Goal: Find specific page/section: Find specific page/section

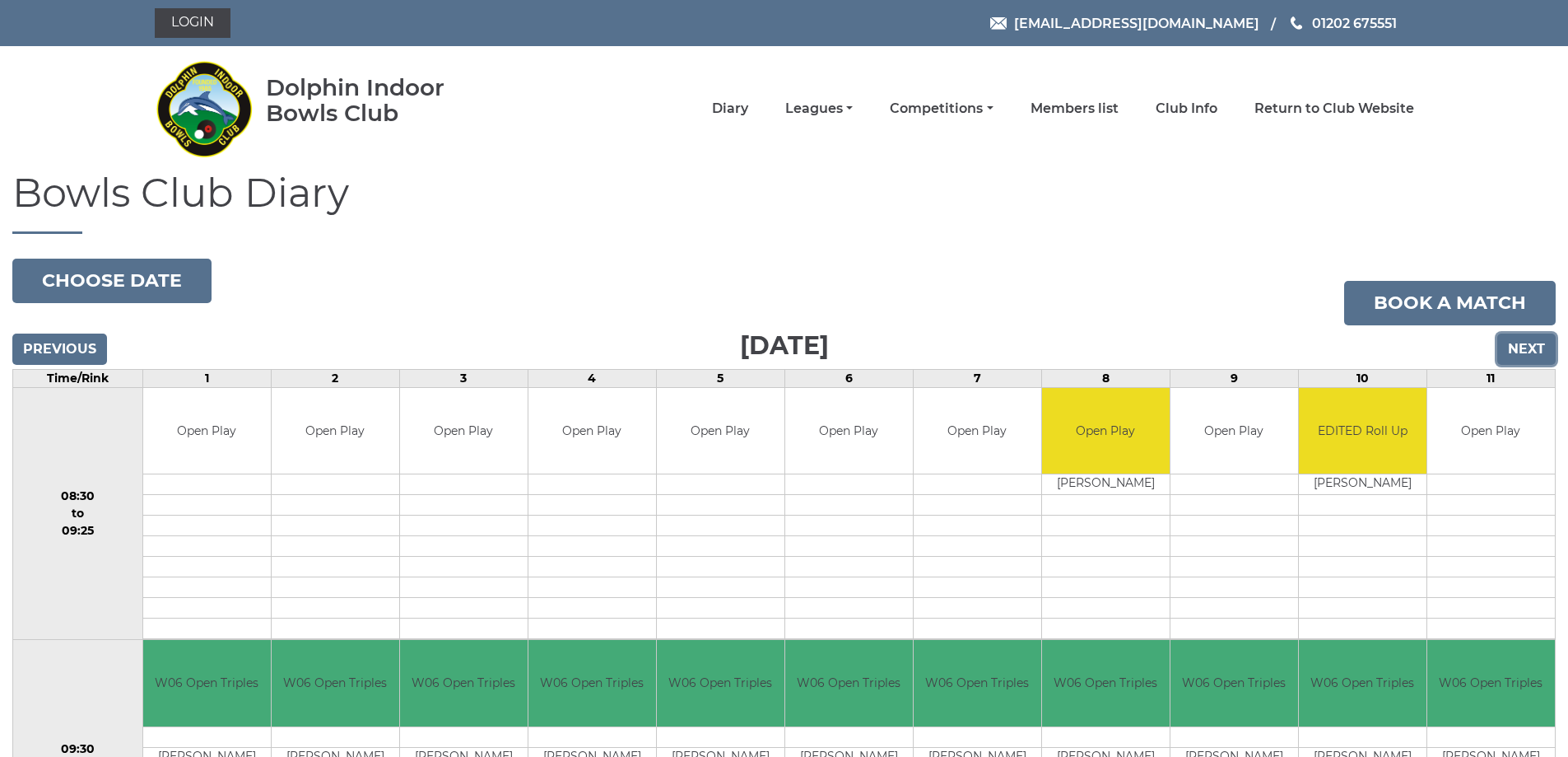
click at [1524, 343] on input "Next" at bounding box center [1526, 349] width 58 height 31
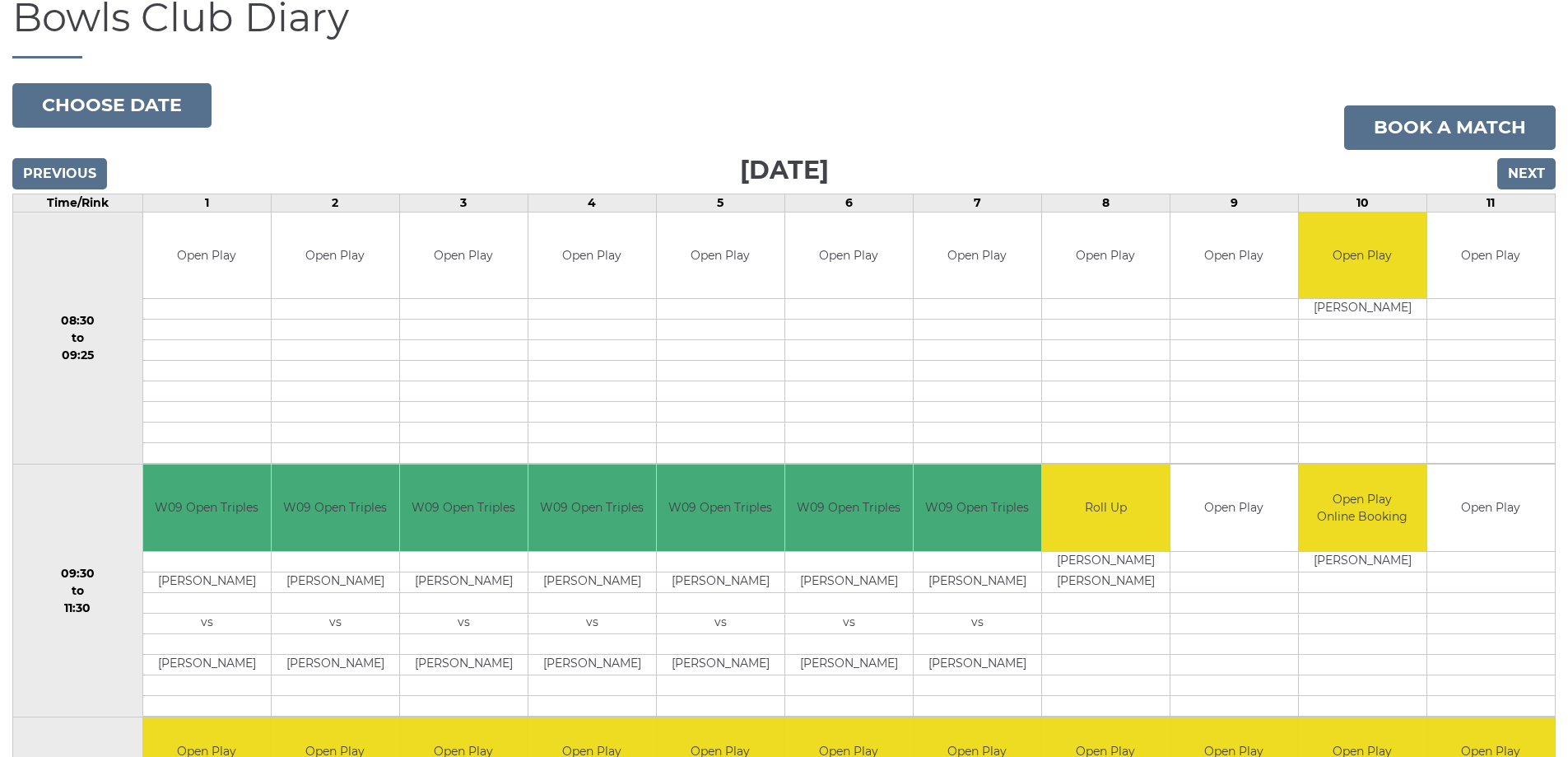
scroll to position [44, 0]
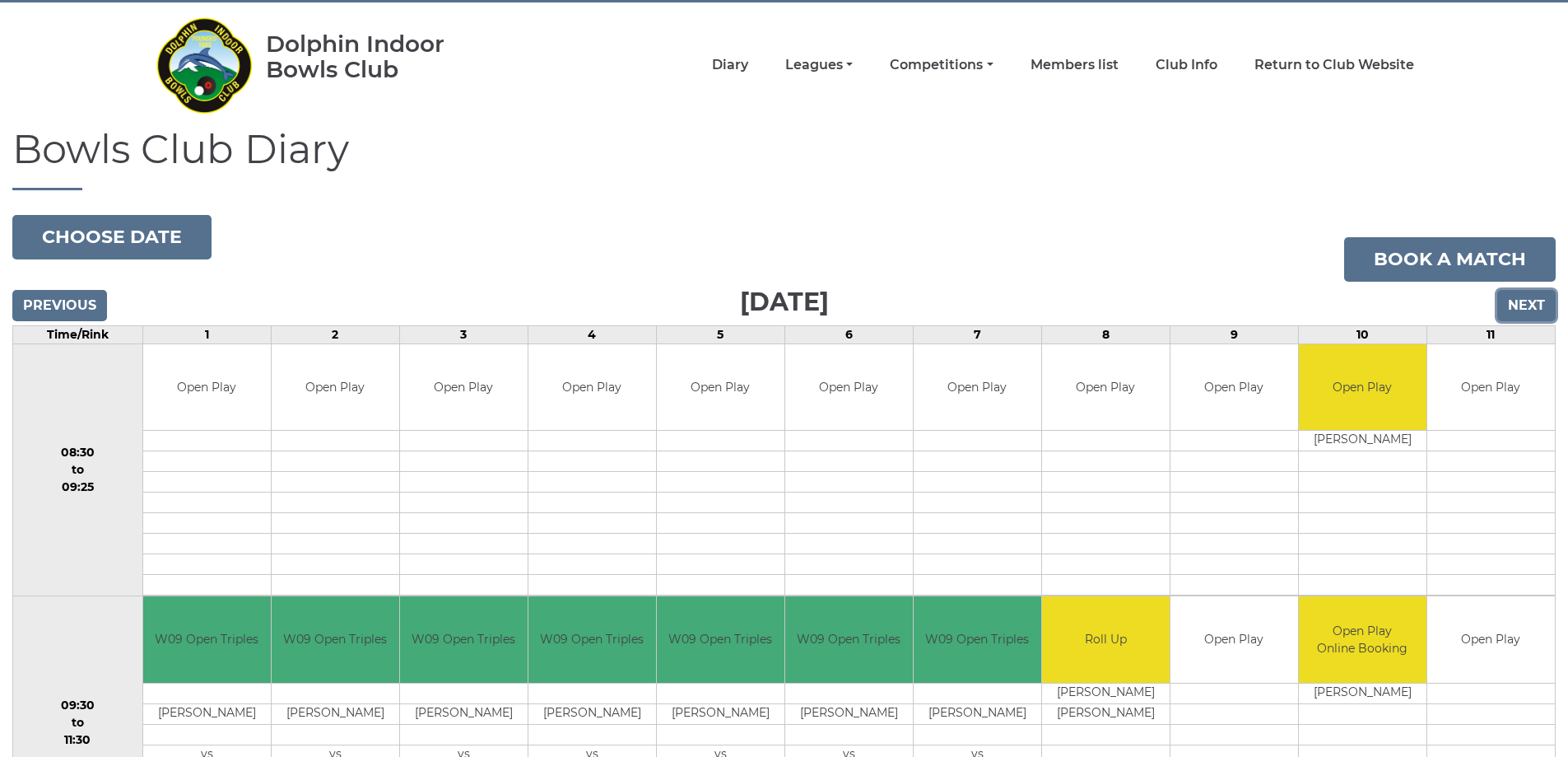
click at [1529, 300] on input "Next" at bounding box center [1526, 305] width 58 height 31
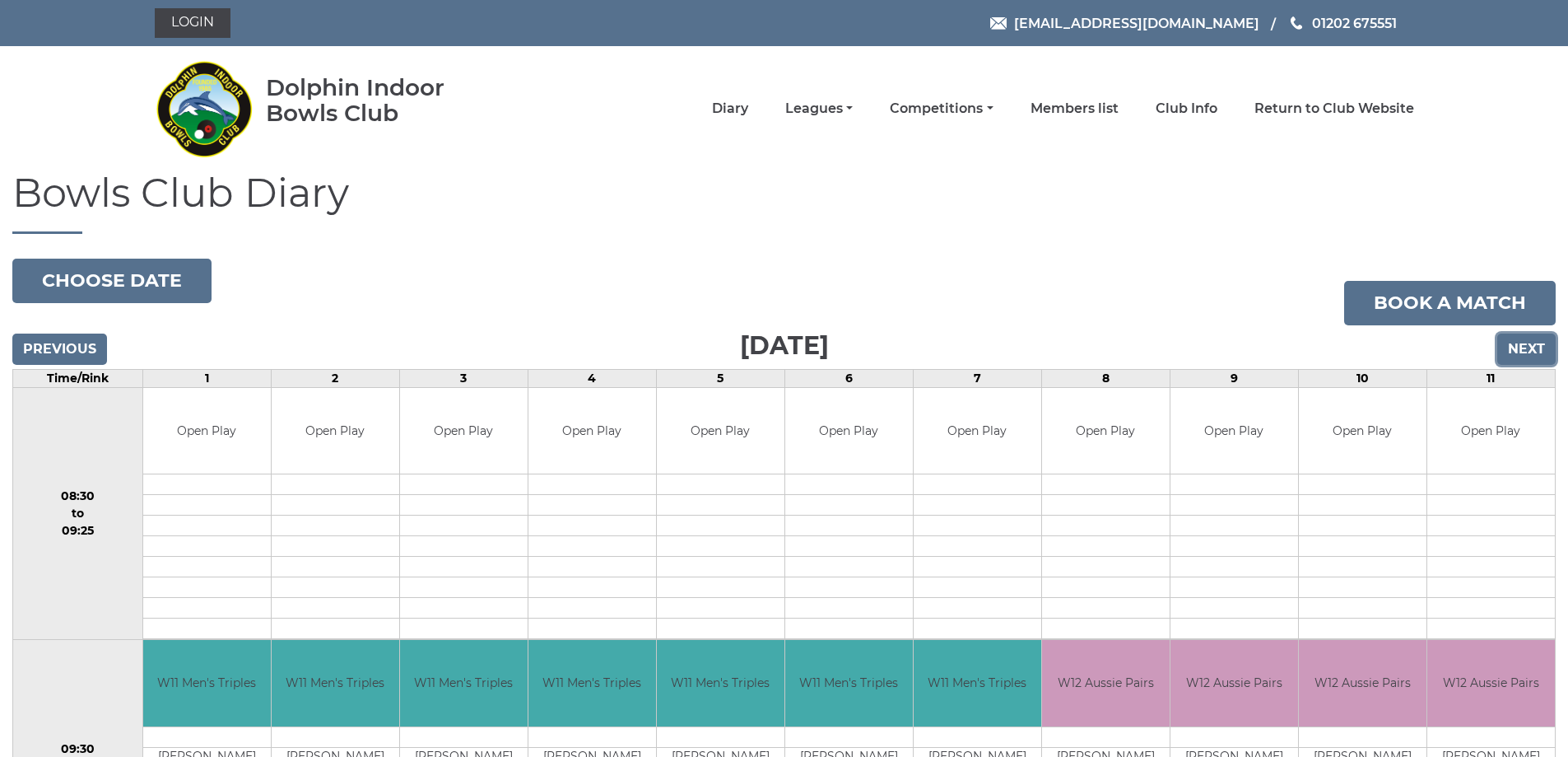
click at [1522, 342] on input "Next" at bounding box center [1526, 349] width 58 height 31
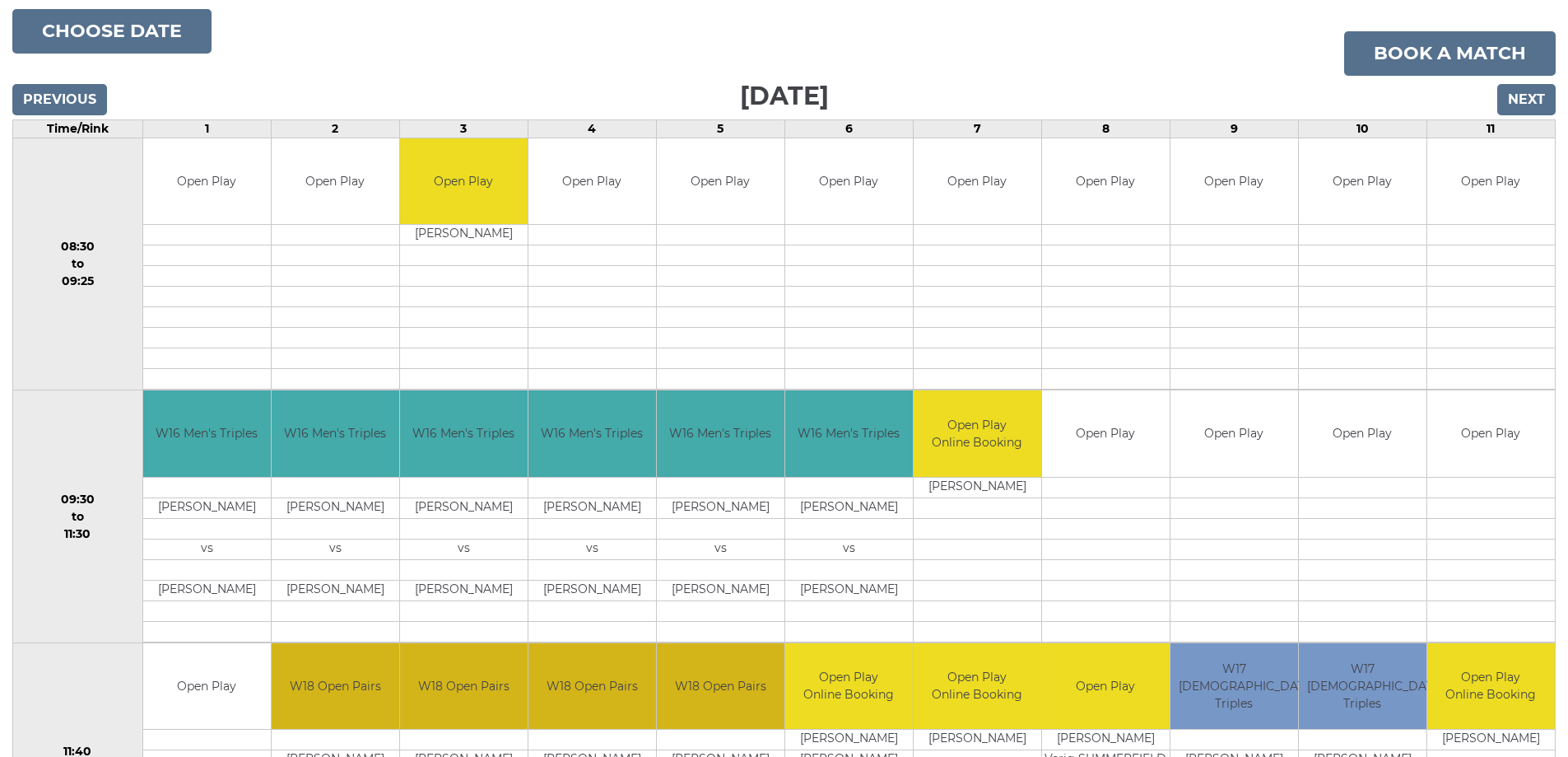
scroll to position [247, 0]
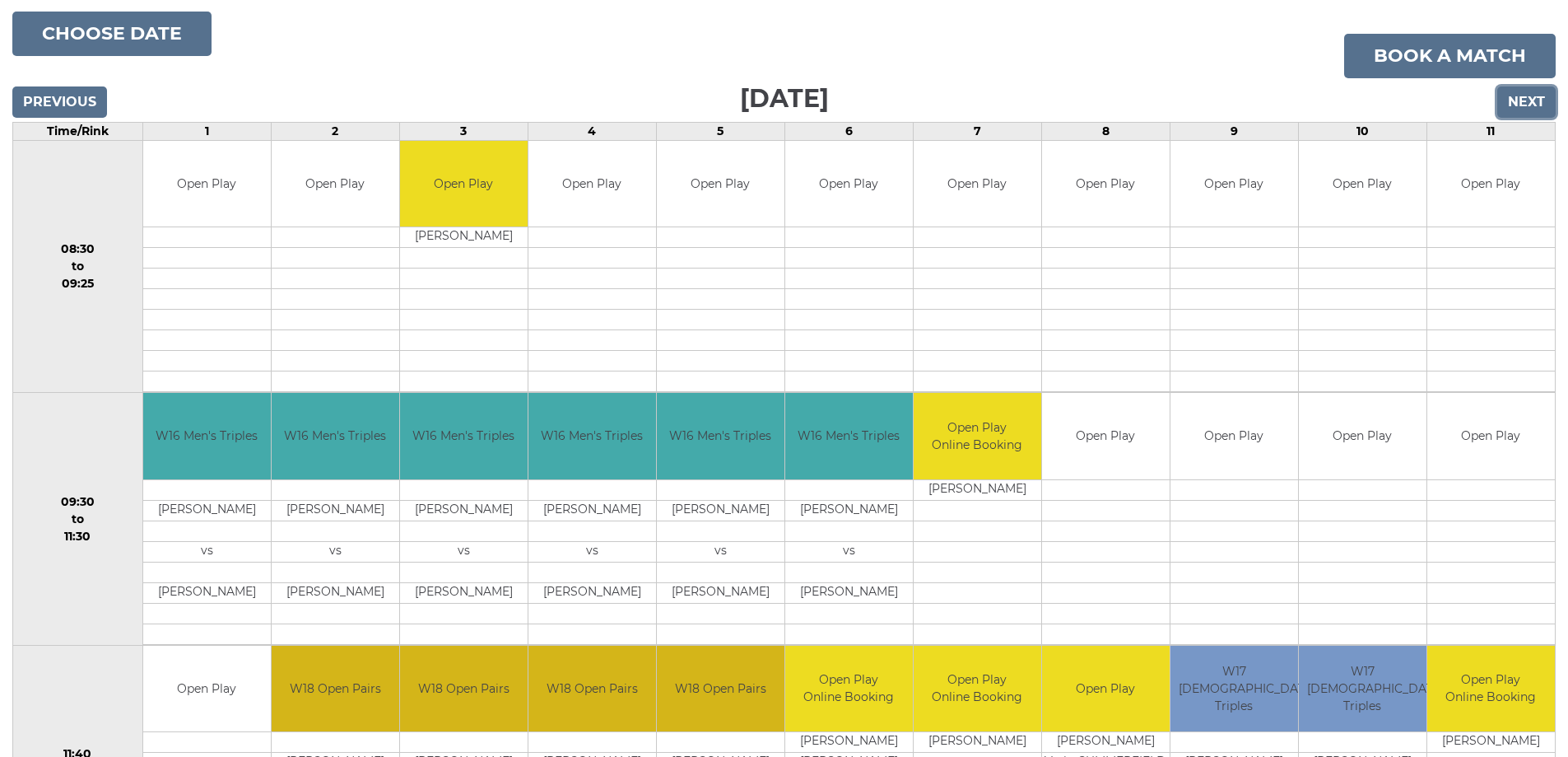
click at [1526, 104] on input "Next" at bounding box center [1526, 102] width 58 height 31
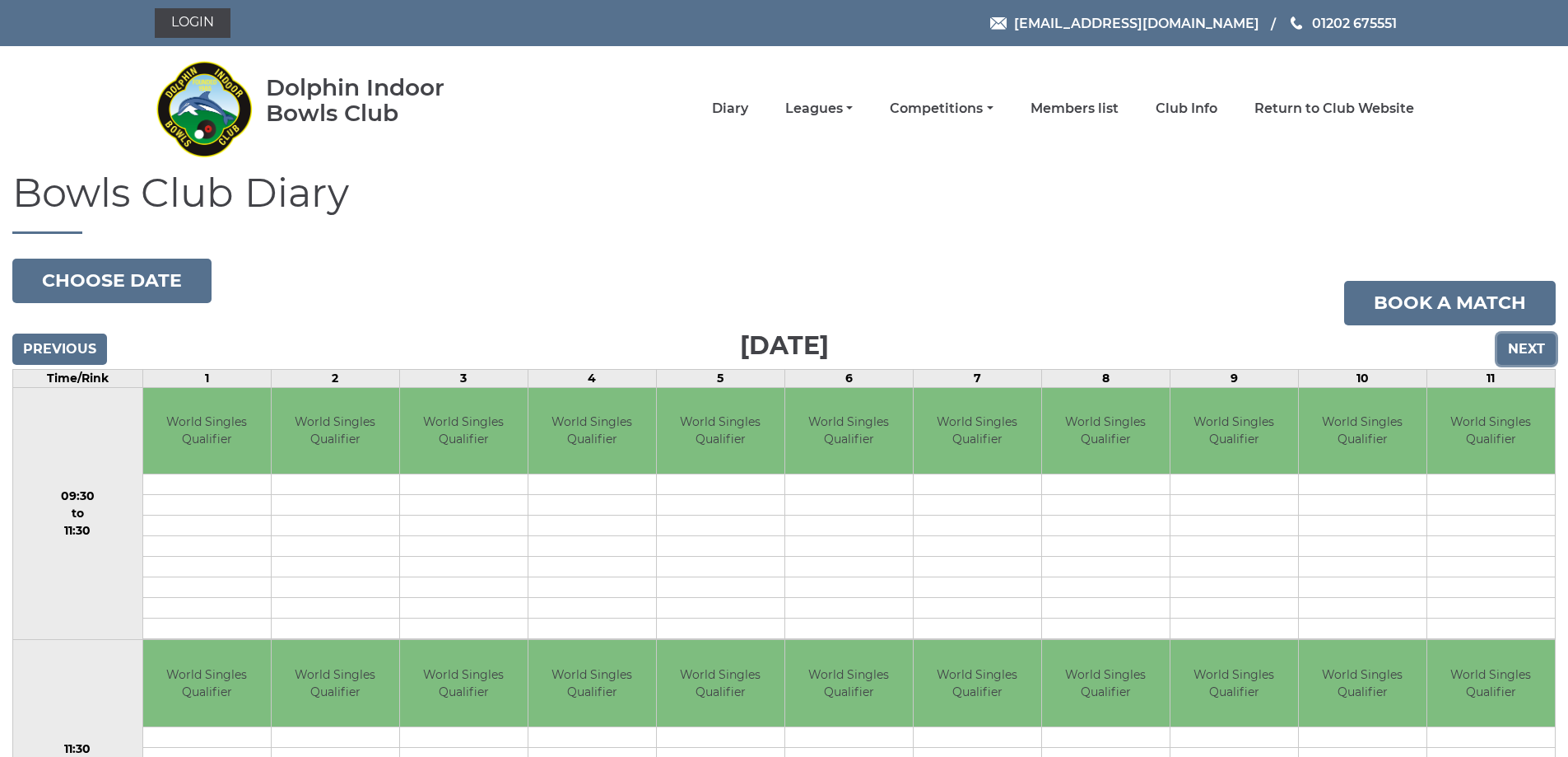
click at [1517, 344] on input "Next" at bounding box center [1526, 349] width 58 height 31
click at [1517, 341] on input "Next" at bounding box center [1526, 349] width 58 height 31
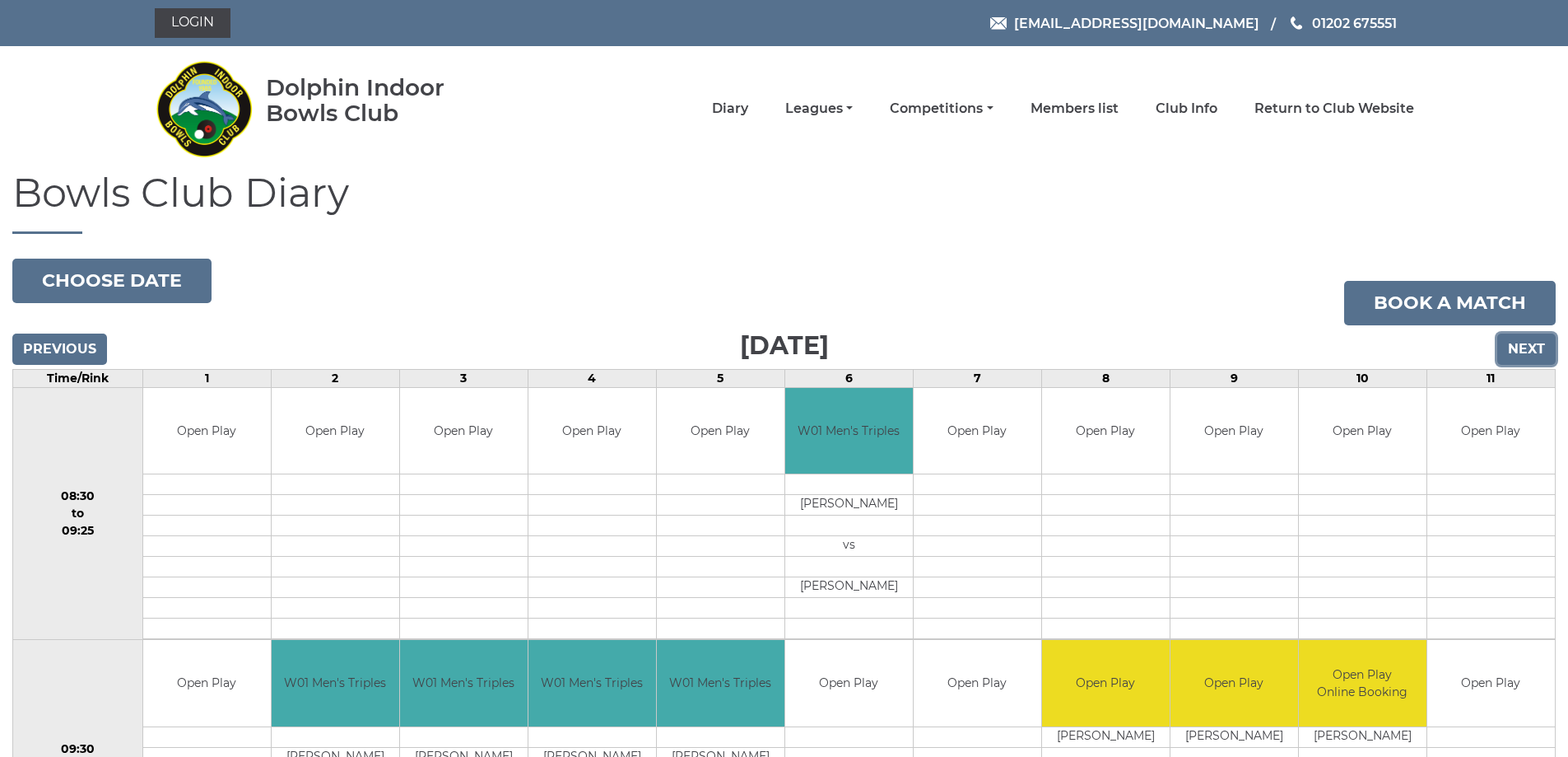
click at [1522, 348] on input "Next" at bounding box center [1526, 349] width 58 height 31
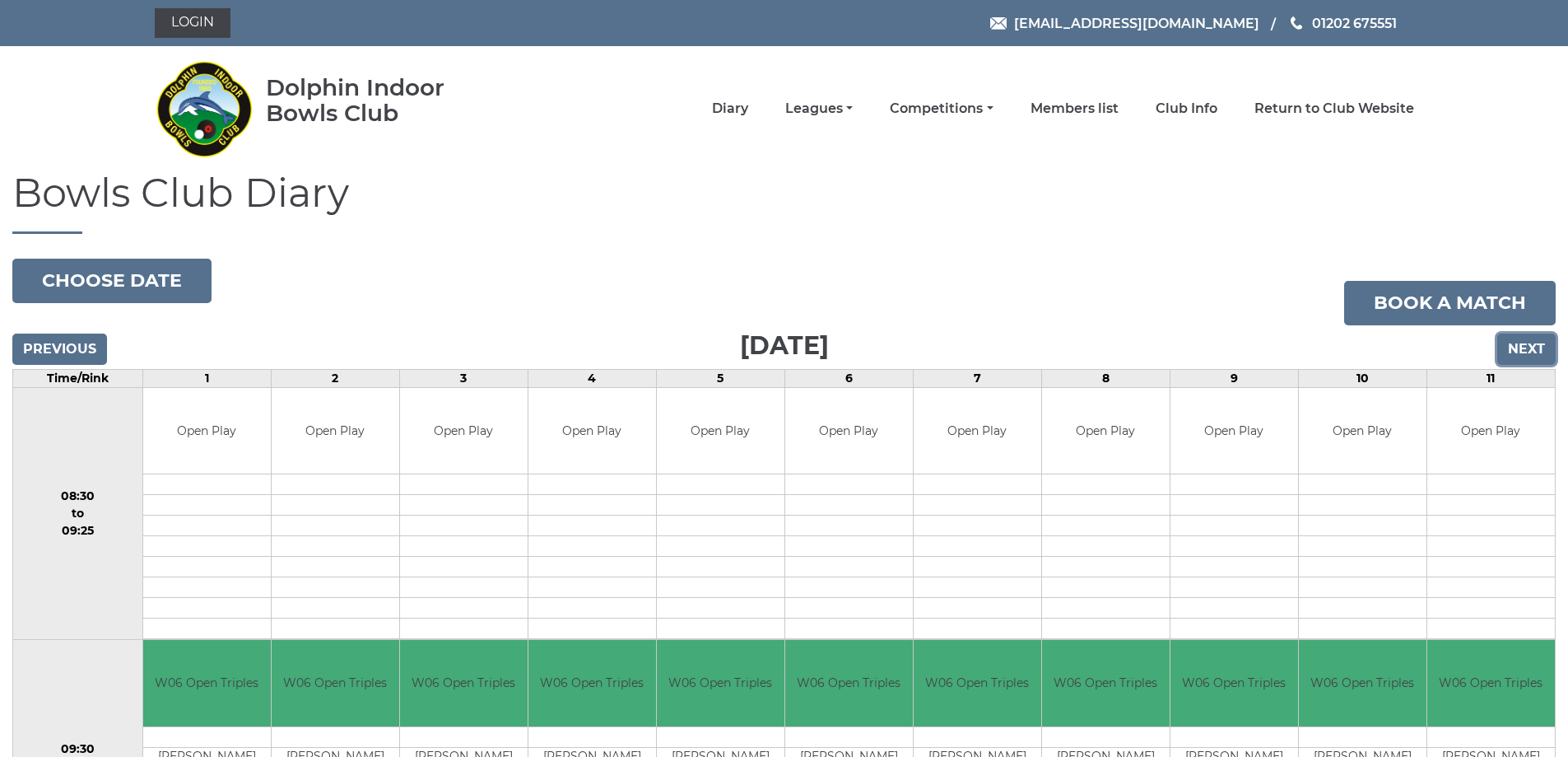
click at [1519, 349] on input "Next" at bounding box center [1526, 349] width 58 height 31
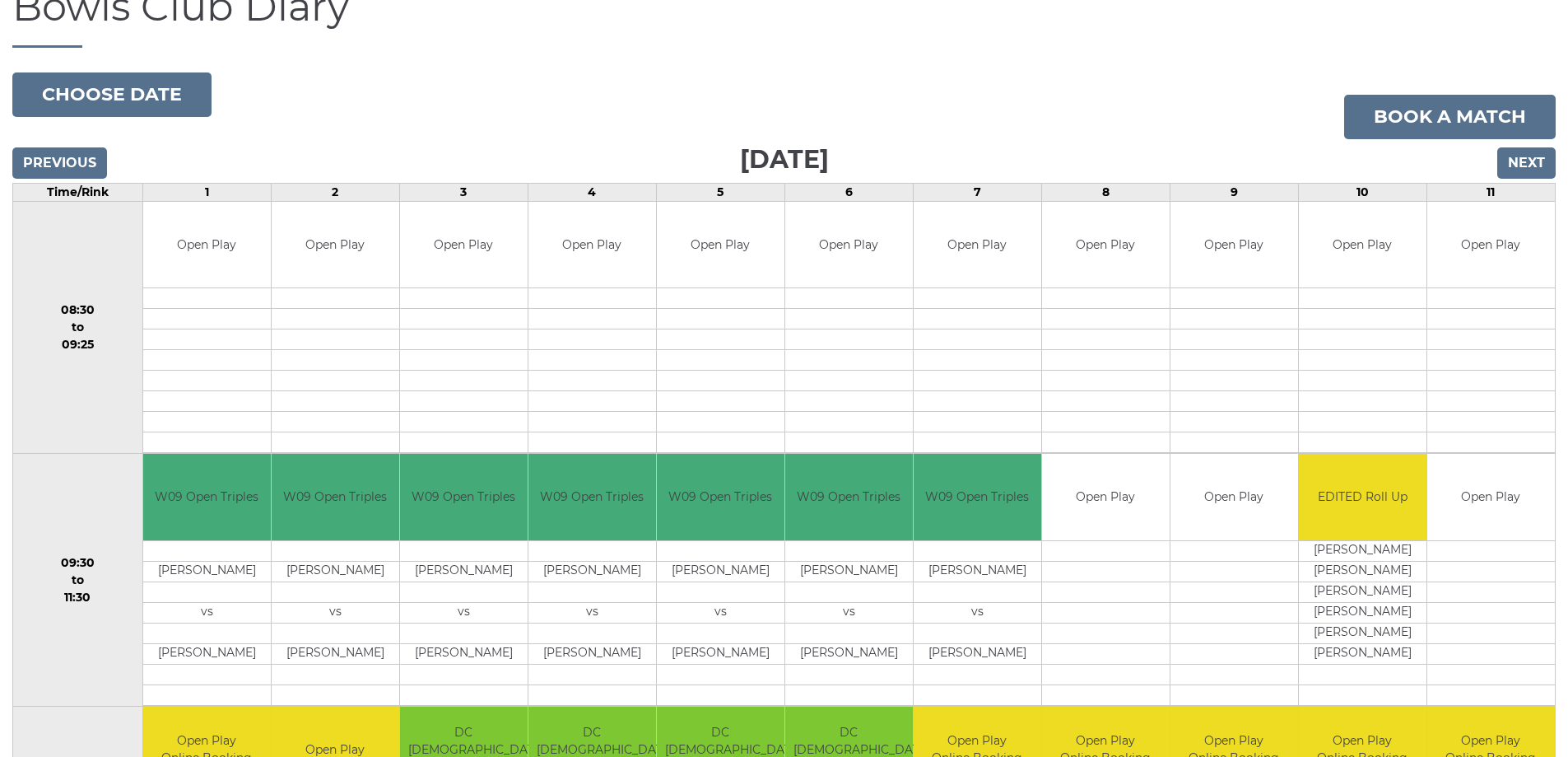
scroll to position [83, 0]
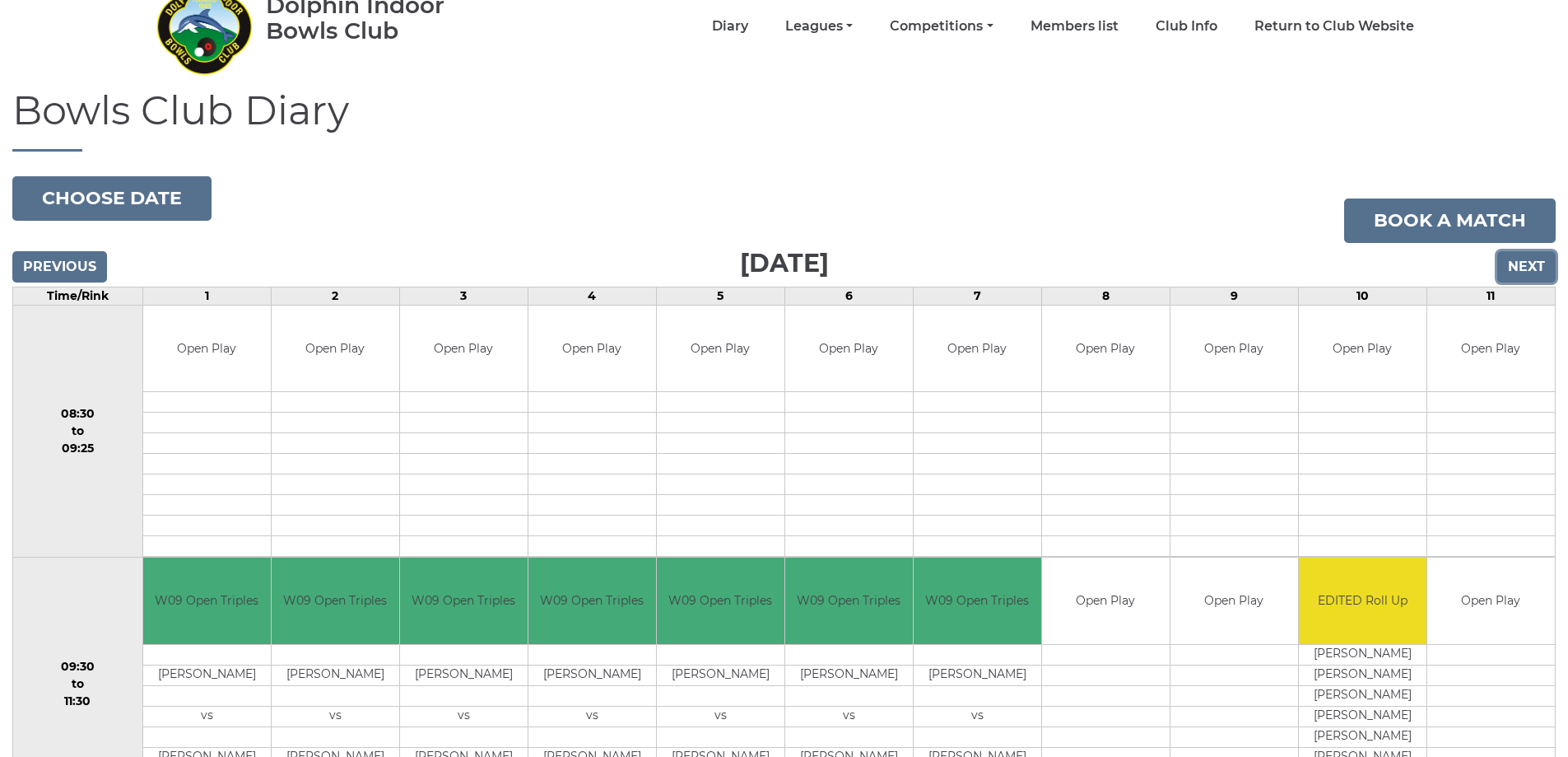
click at [1523, 269] on input "Next" at bounding box center [1526, 267] width 58 height 31
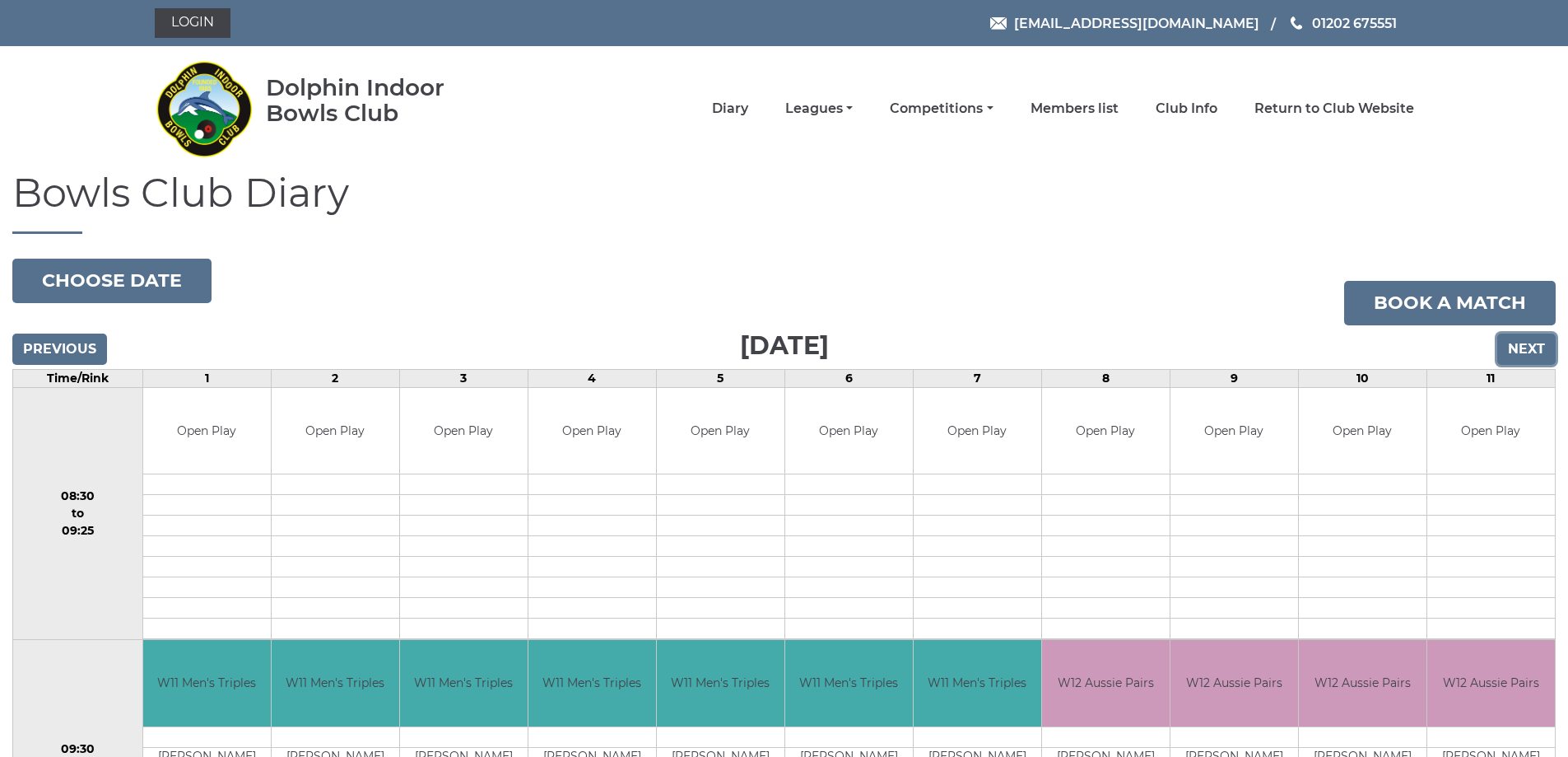
click at [1524, 349] on input "Next" at bounding box center [1526, 349] width 58 height 31
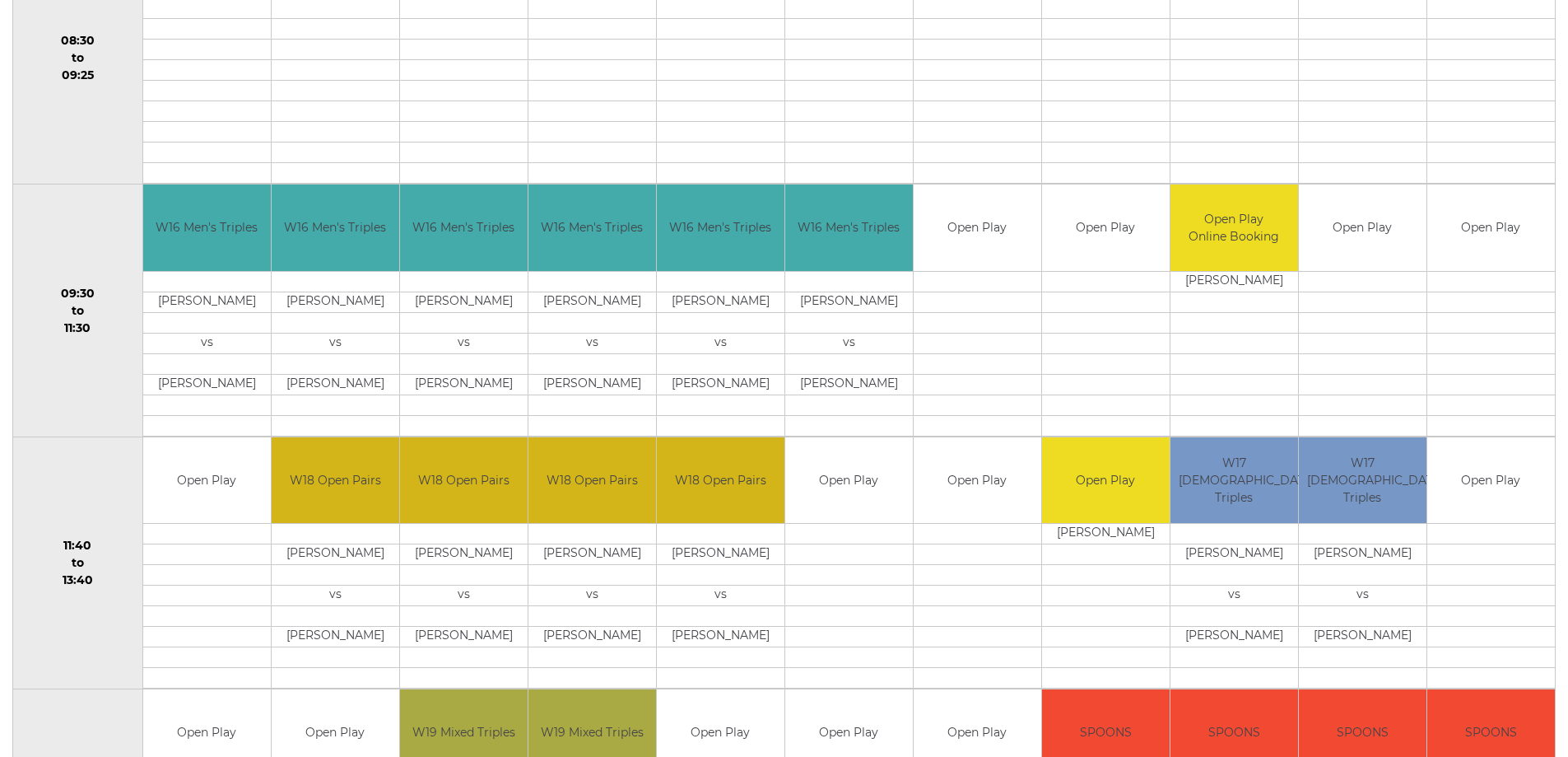
scroll to position [209, 0]
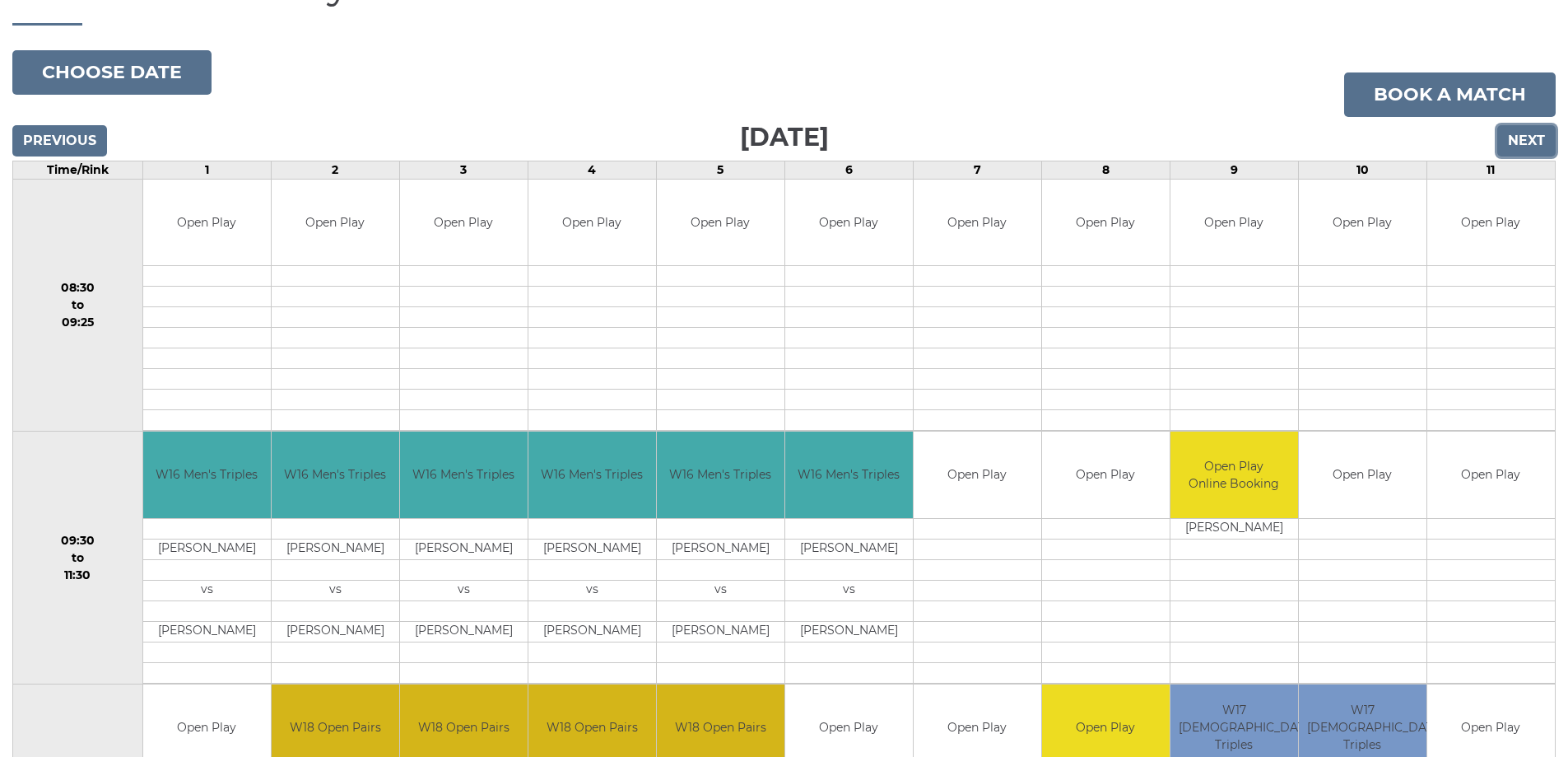
click at [1534, 140] on input "Next" at bounding box center [1526, 141] width 58 height 31
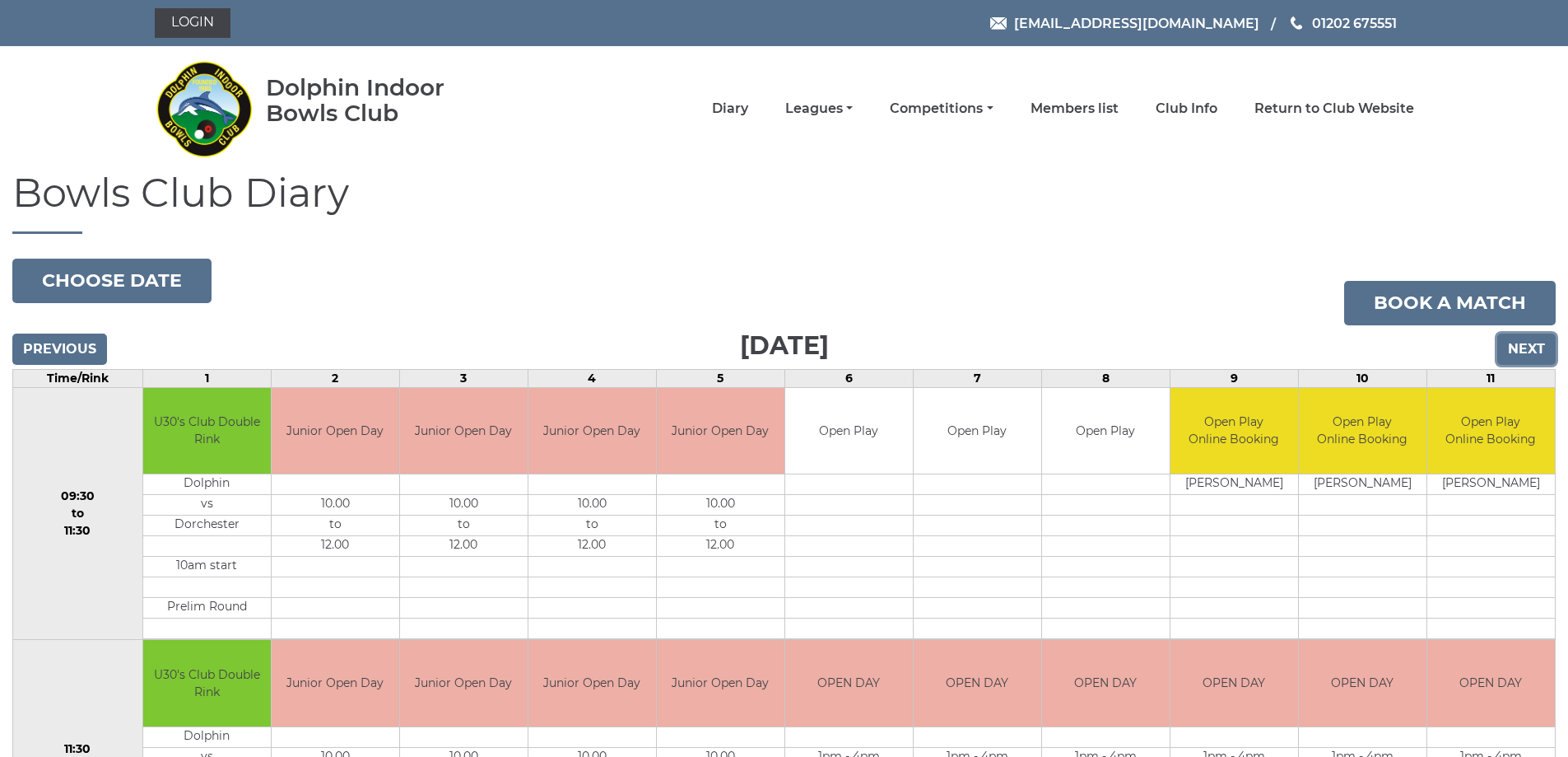
click at [1527, 349] on input "Next" at bounding box center [1526, 349] width 58 height 31
click at [1519, 345] on input "Next" at bounding box center [1526, 349] width 58 height 31
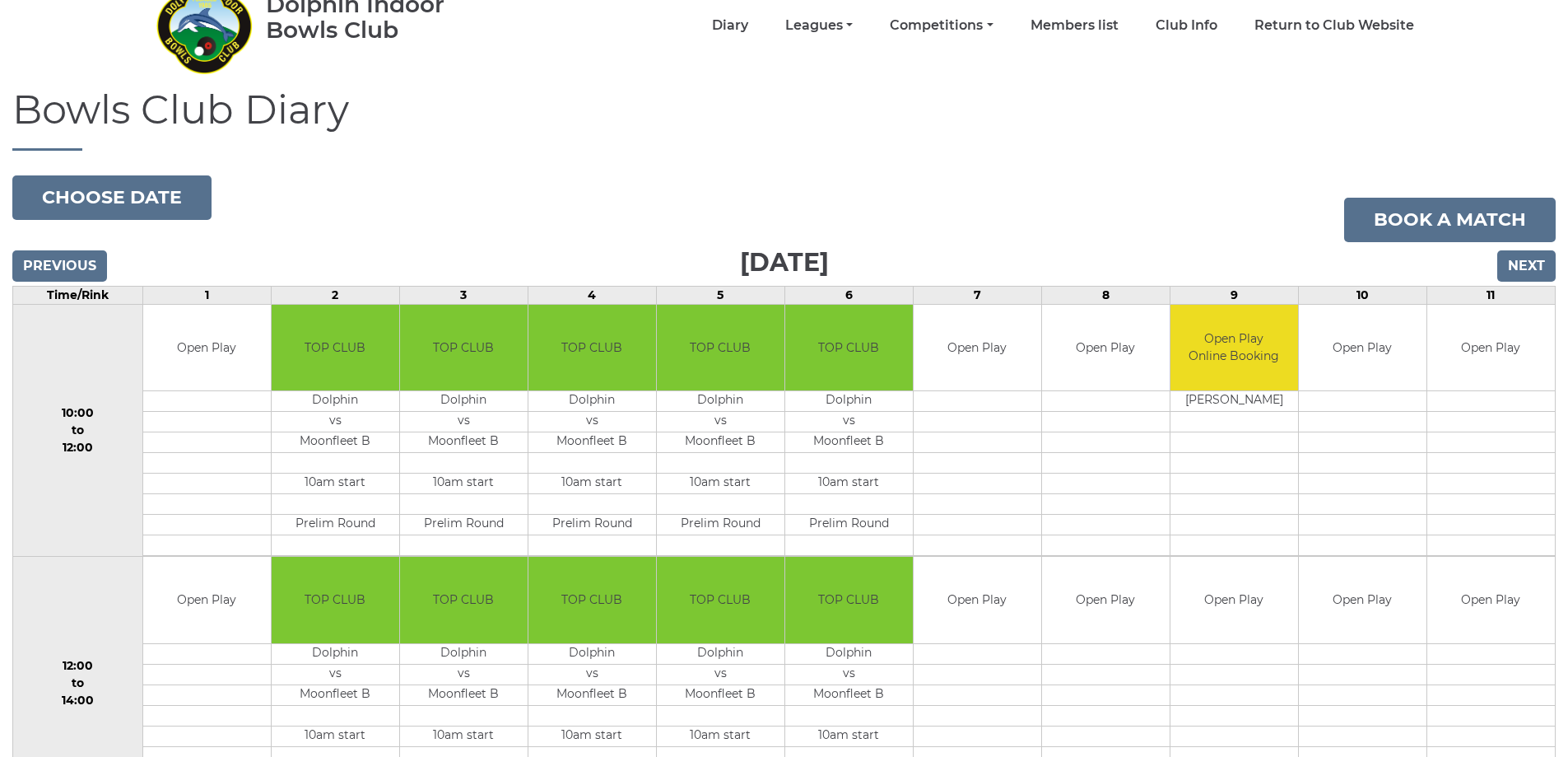
scroll to position [83, 0]
click at [1521, 265] on input "Next" at bounding box center [1526, 267] width 58 height 31
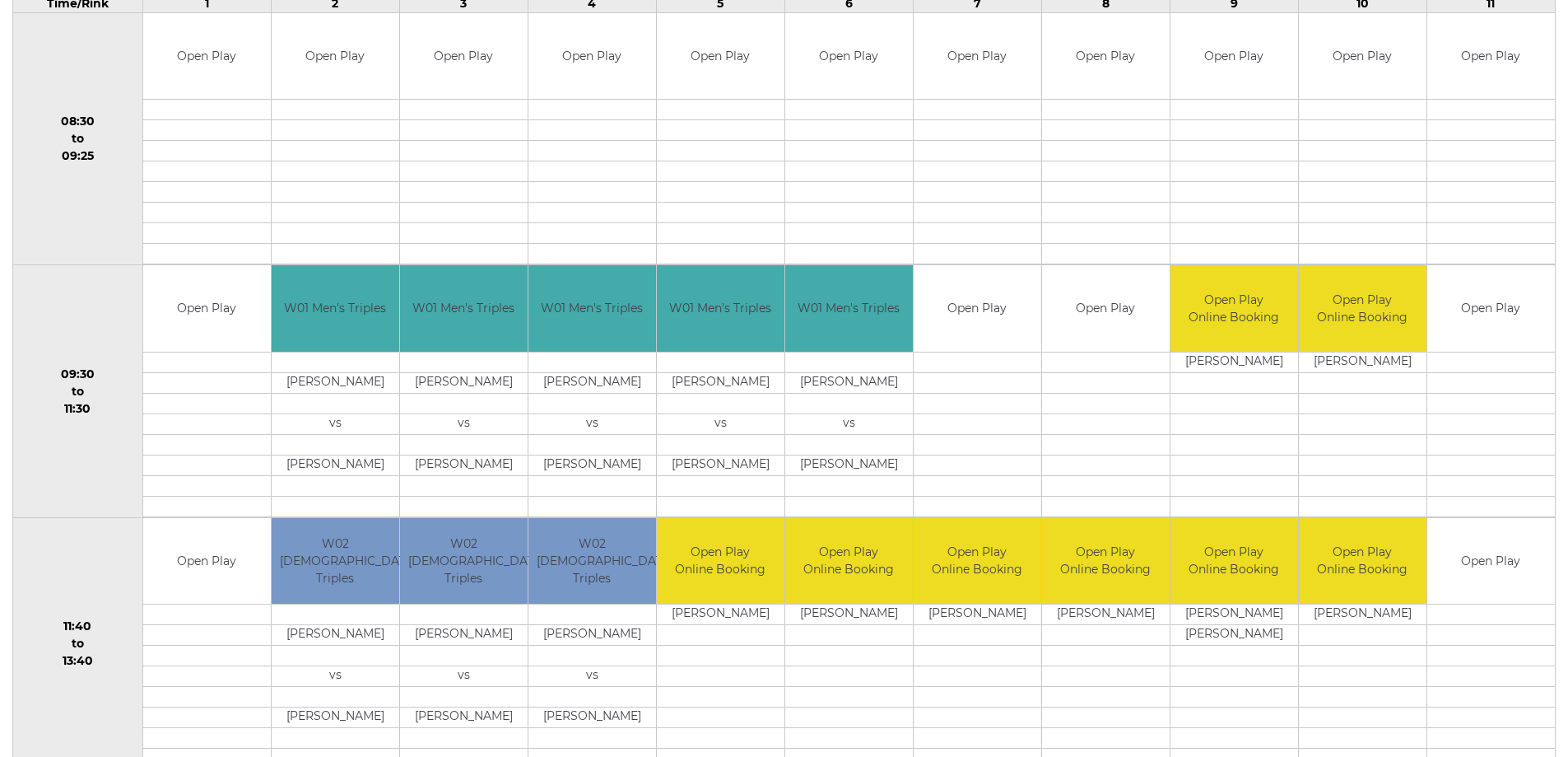
scroll to position [329, 0]
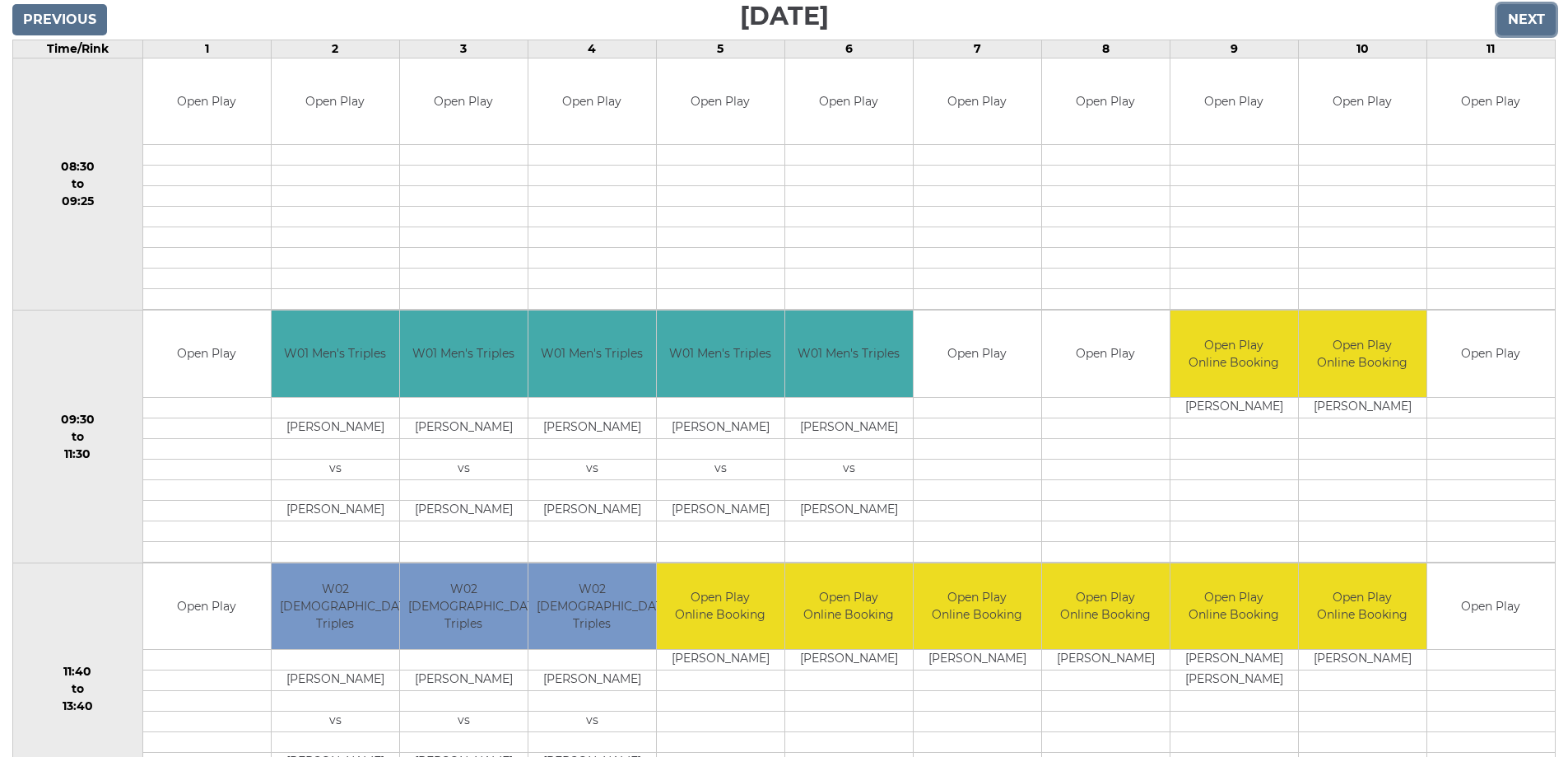
click at [1534, 16] on input "Next" at bounding box center [1526, 20] width 58 height 31
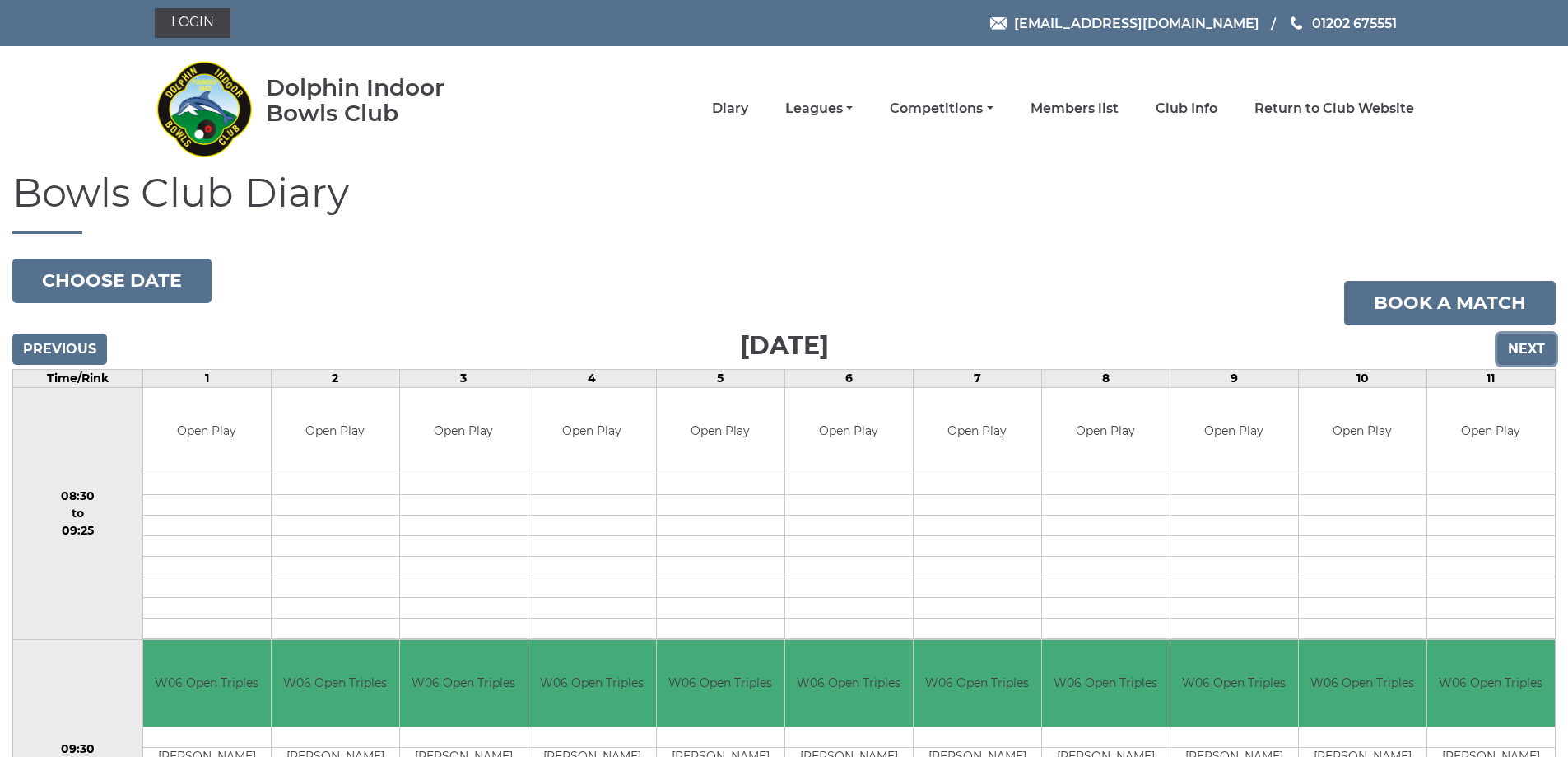
click at [1519, 349] on input "Next" at bounding box center [1526, 349] width 58 height 31
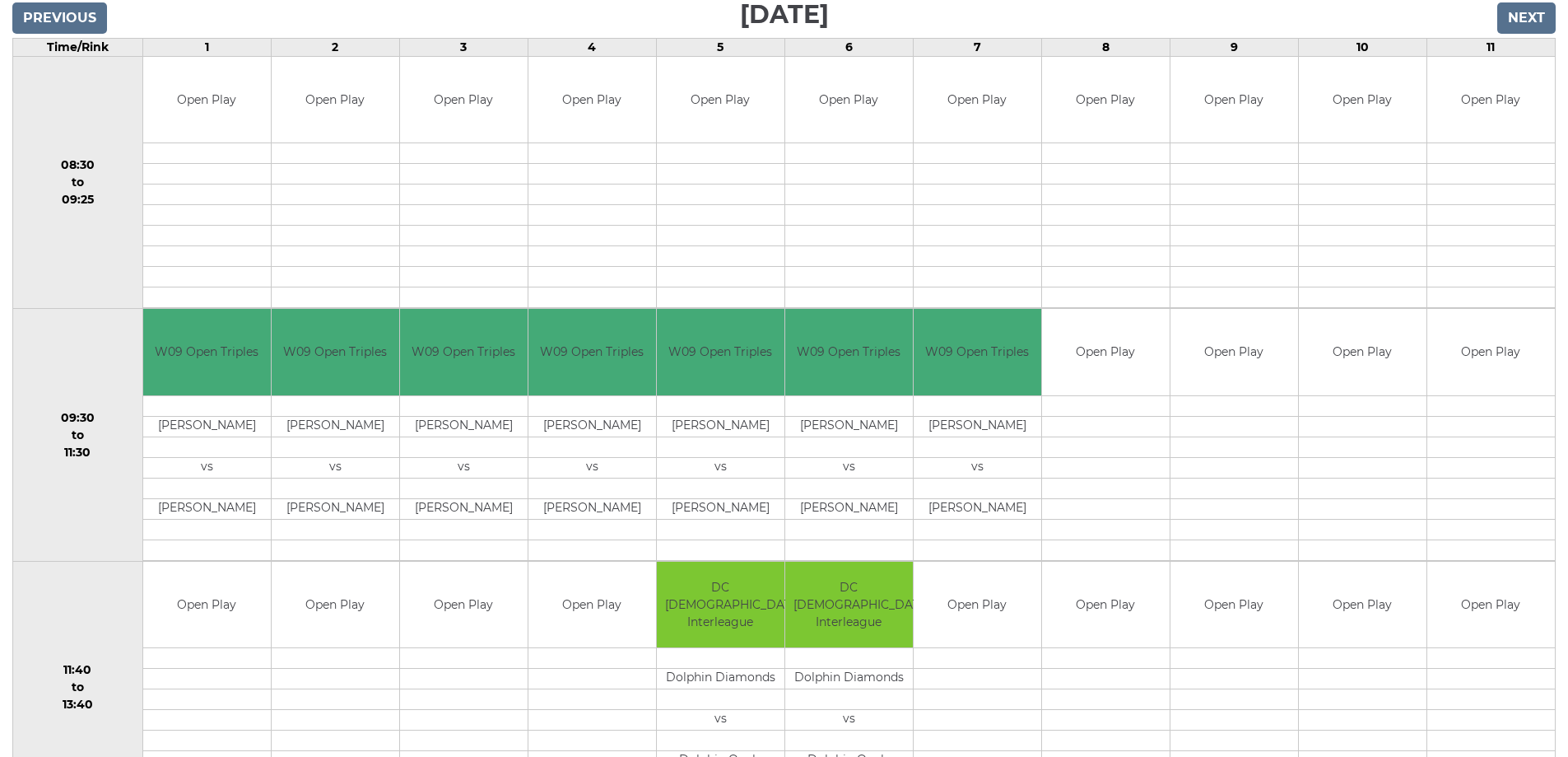
scroll to position [164, 0]
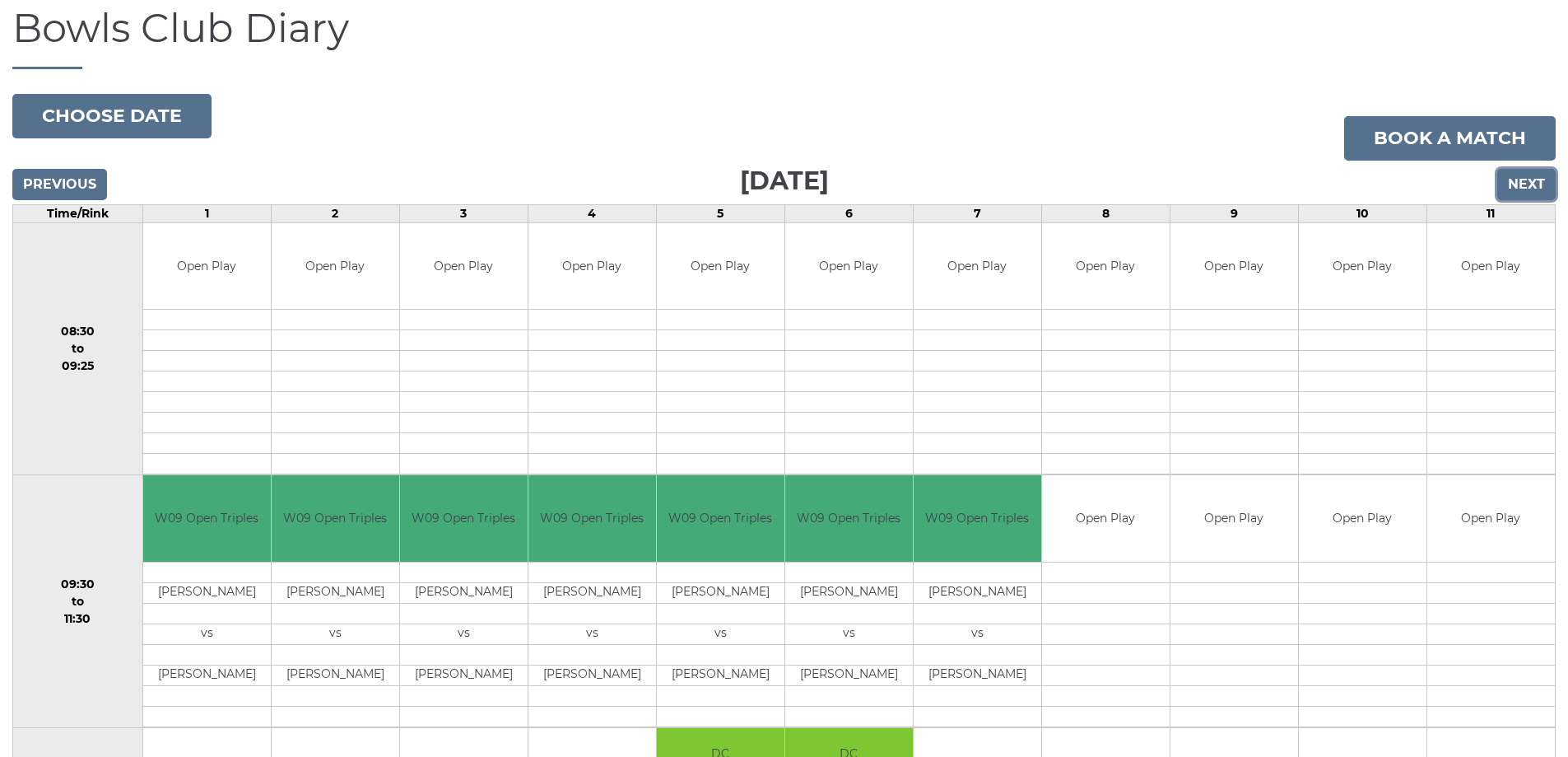
click at [1523, 182] on input "Next" at bounding box center [1526, 184] width 58 height 31
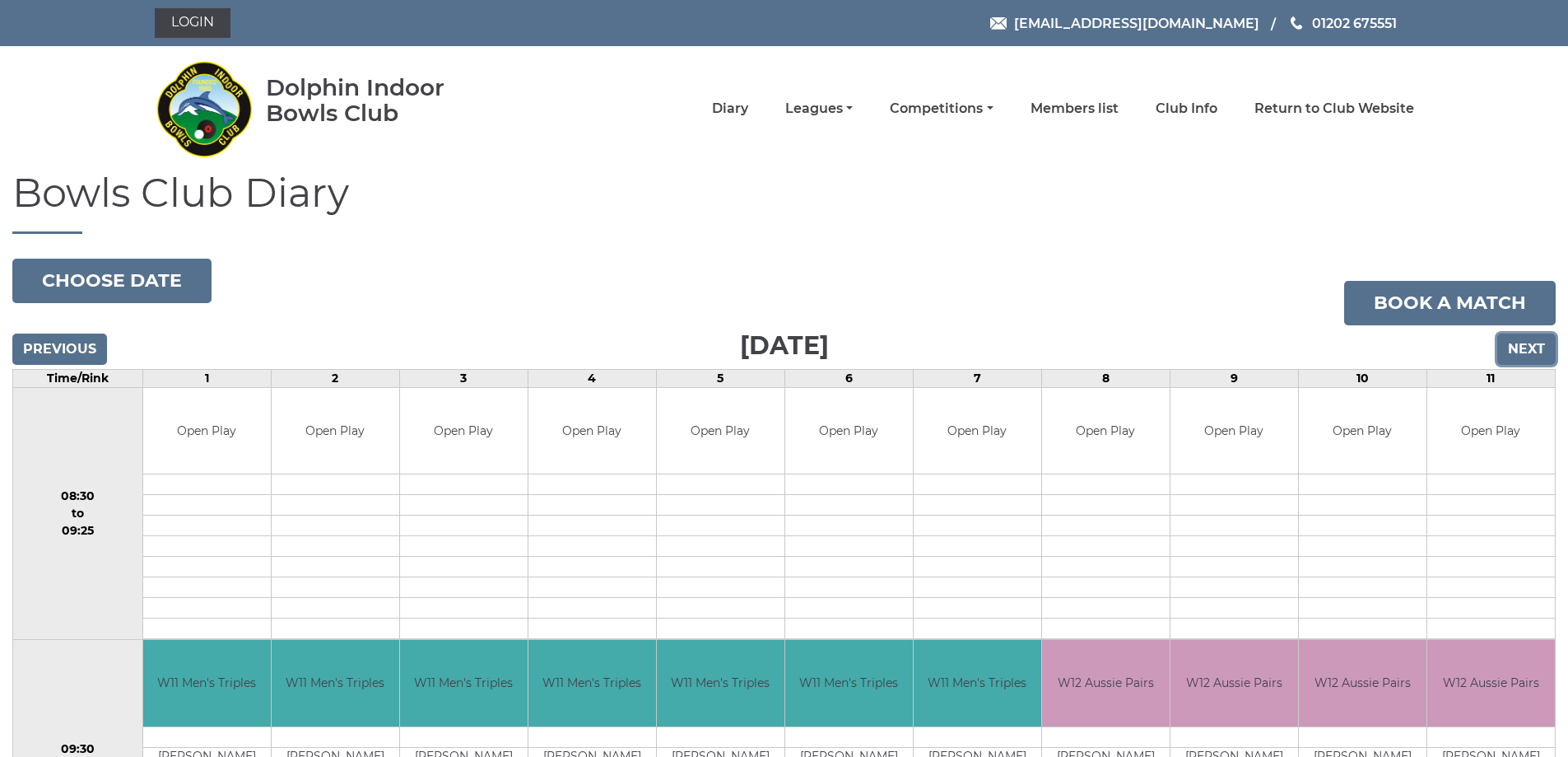
click at [1522, 349] on input "Next" at bounding box center [1526, 349] width 58 height 31
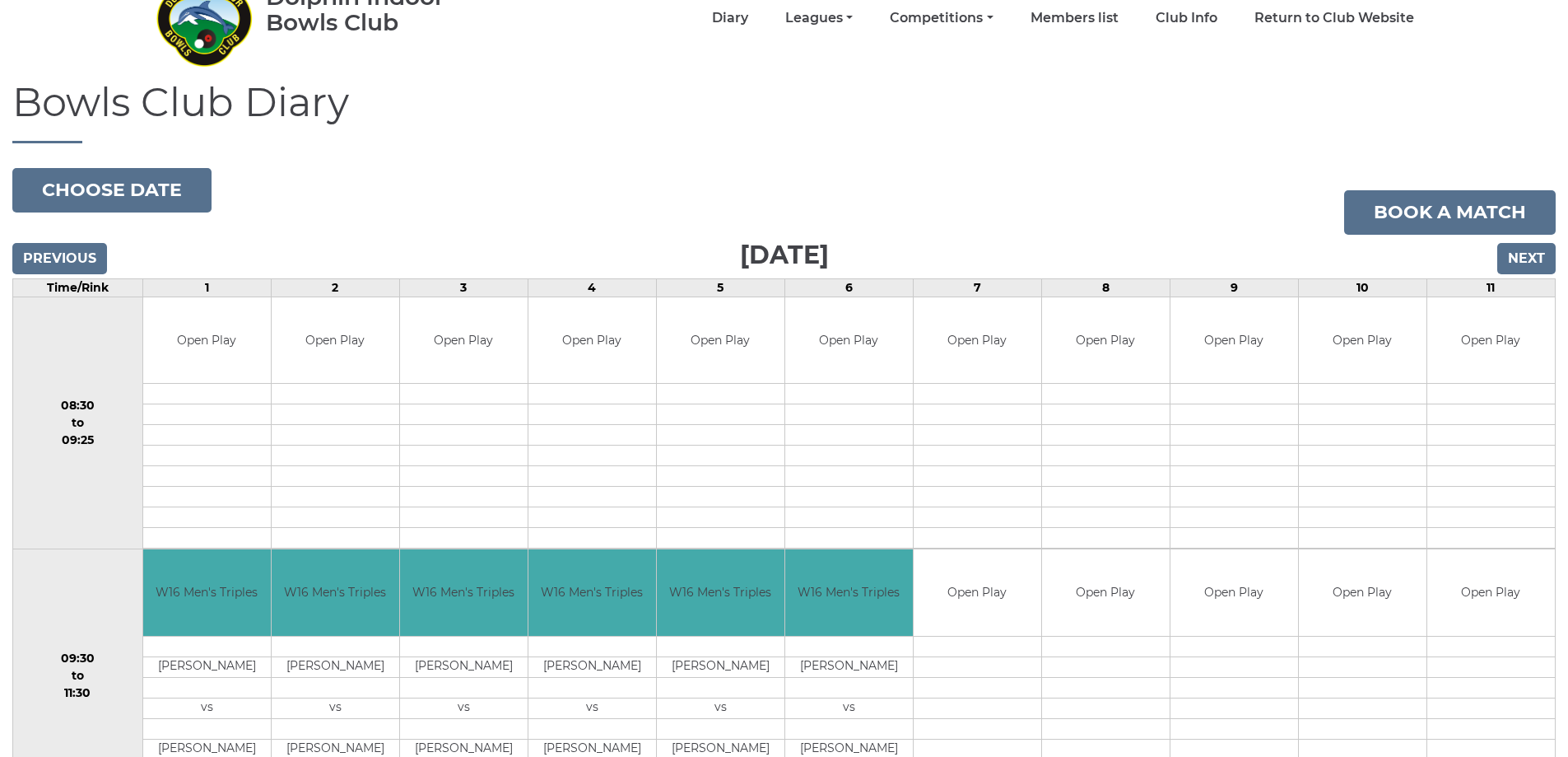
scroll to position [83, 0]
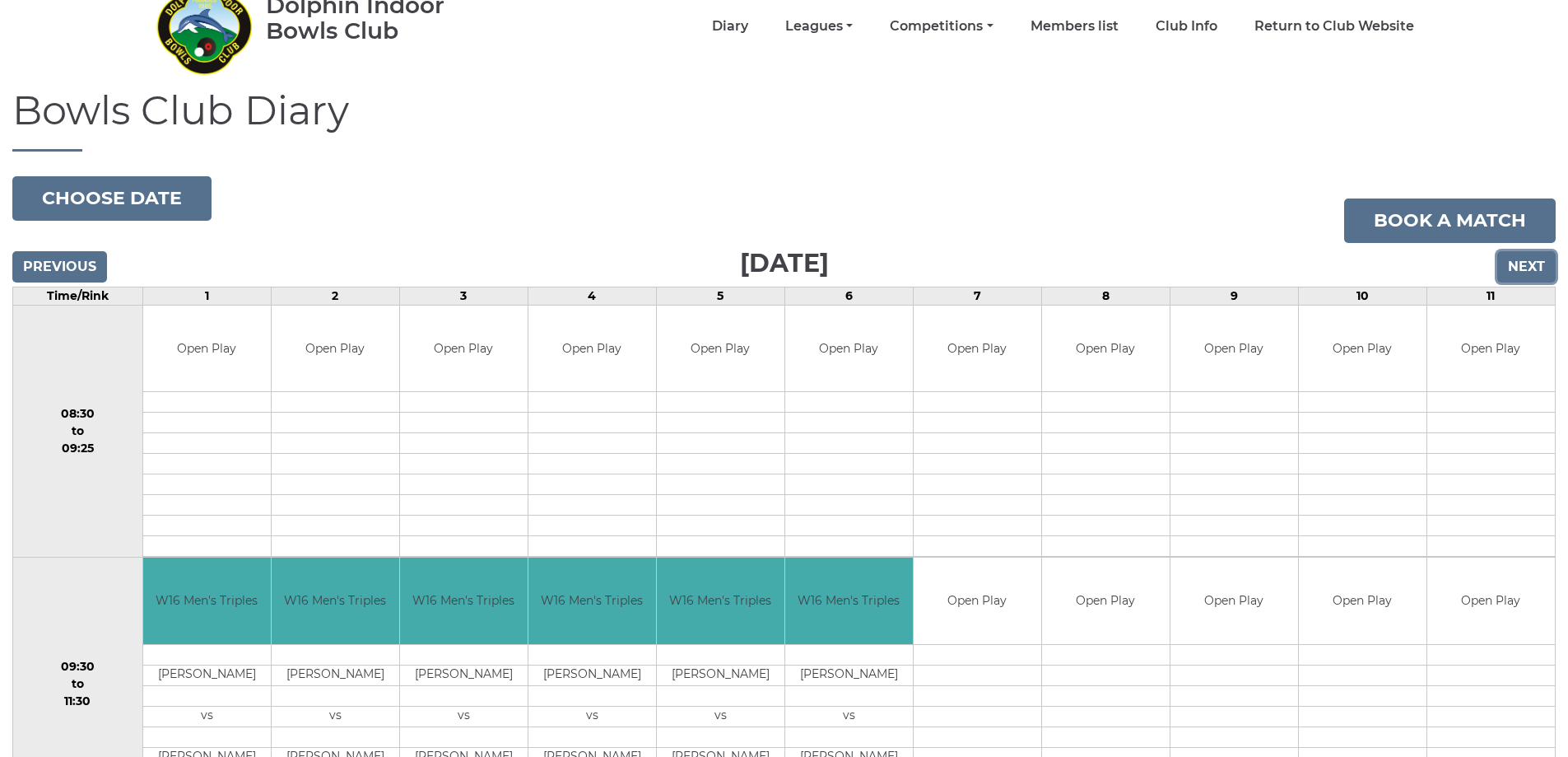
click at [1524, 265] on input "Next" at bounding box center [1526, 267] width 58 height 31
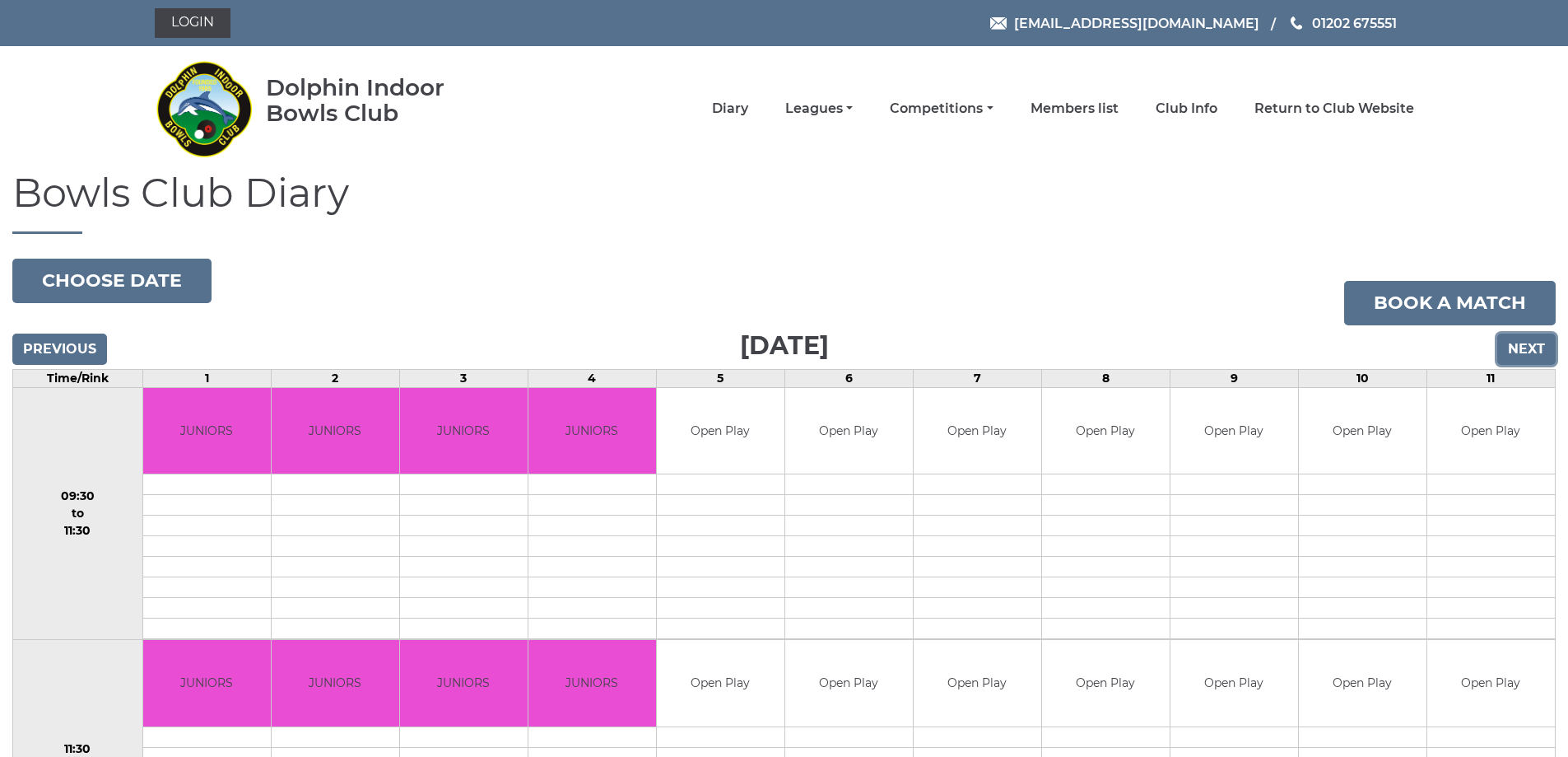
click at [1522, 341] on input "Next" at bounding box center [1526, 349] width 58 height 31
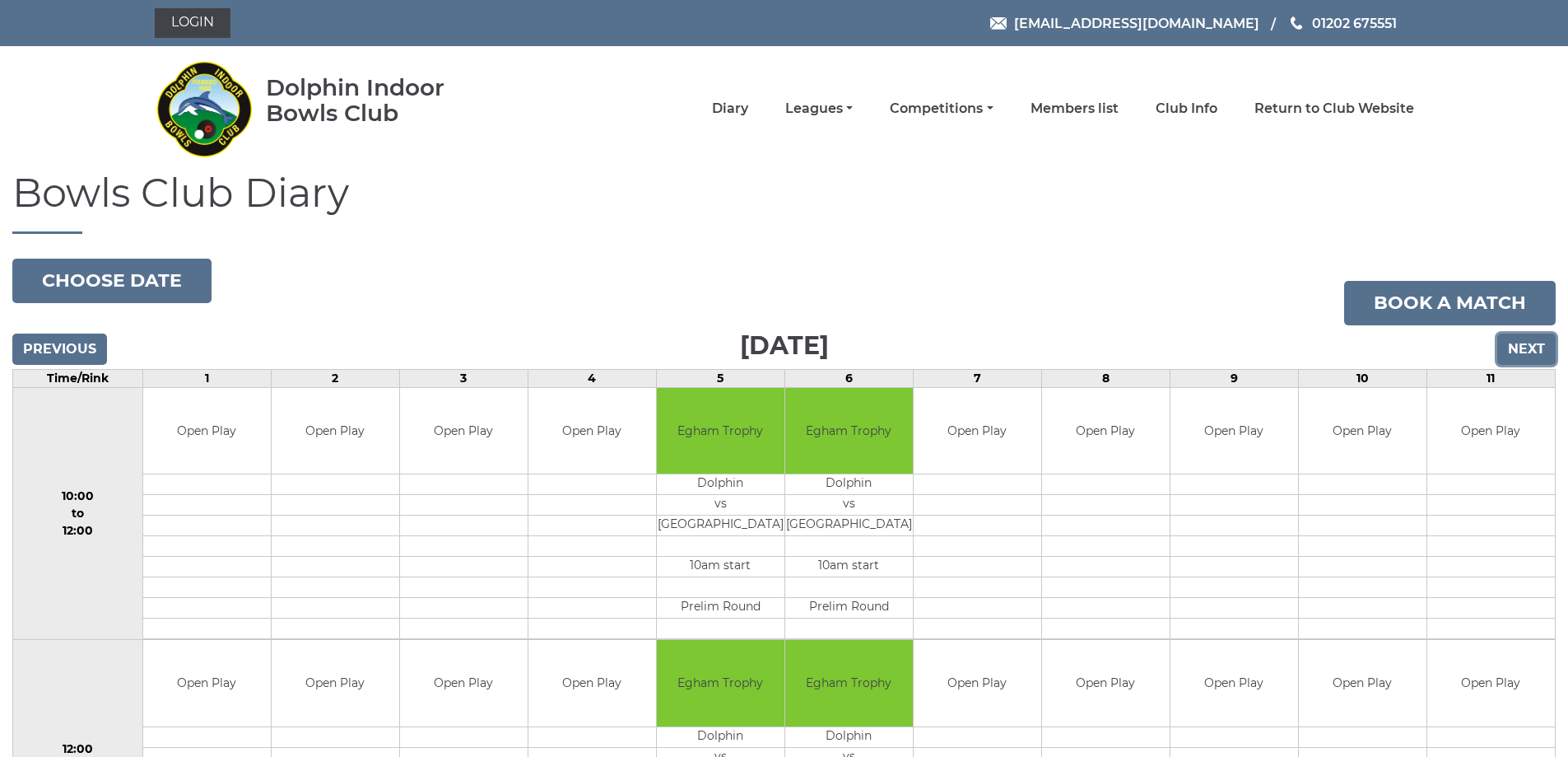
click at [1539, 349] on input "Next" at bounding box center [1526, 349] width 58 height 31
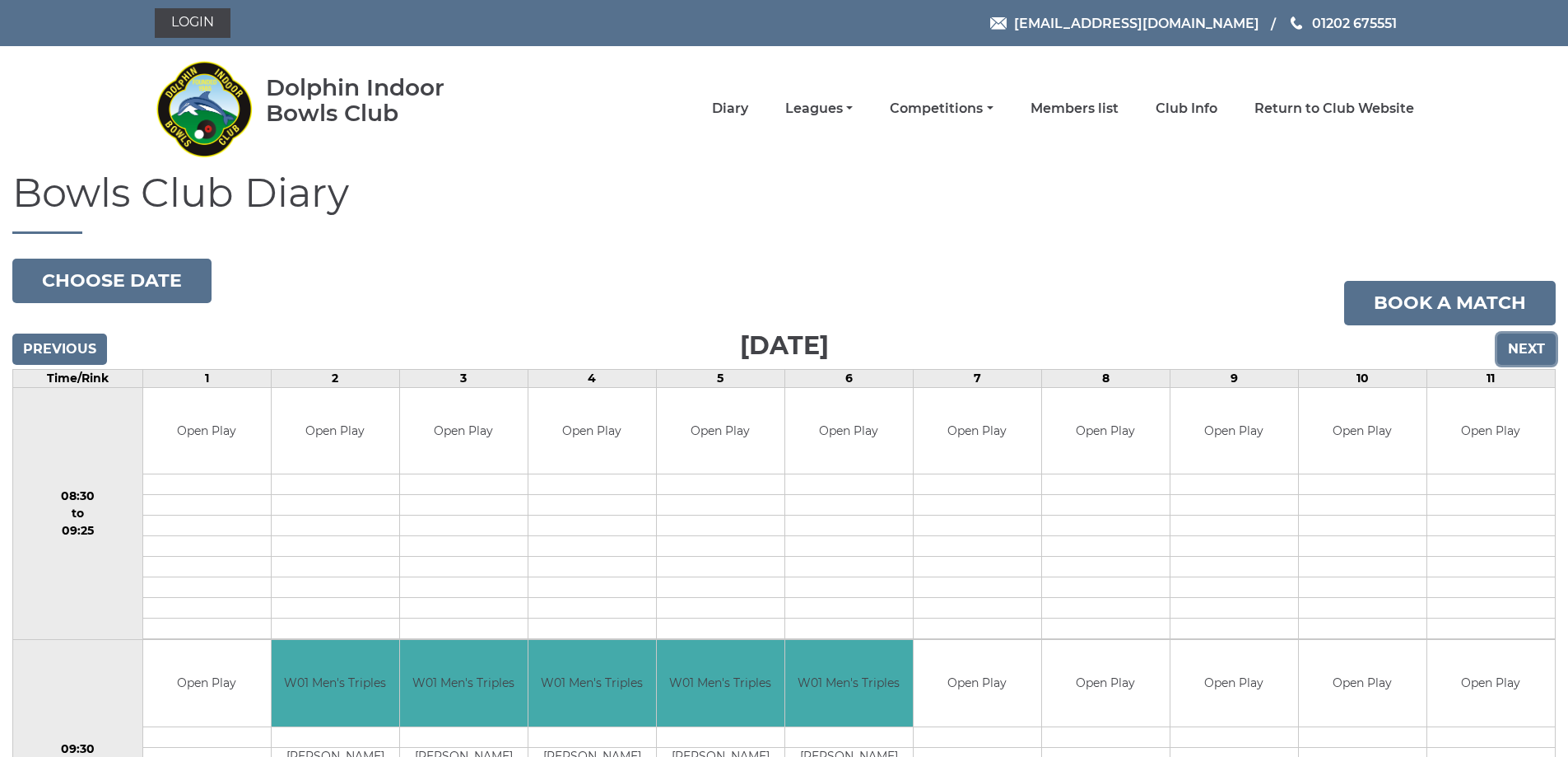
click at [1515, 352] on input "Next" at bounding box center [1526, 349] width 58 height 31
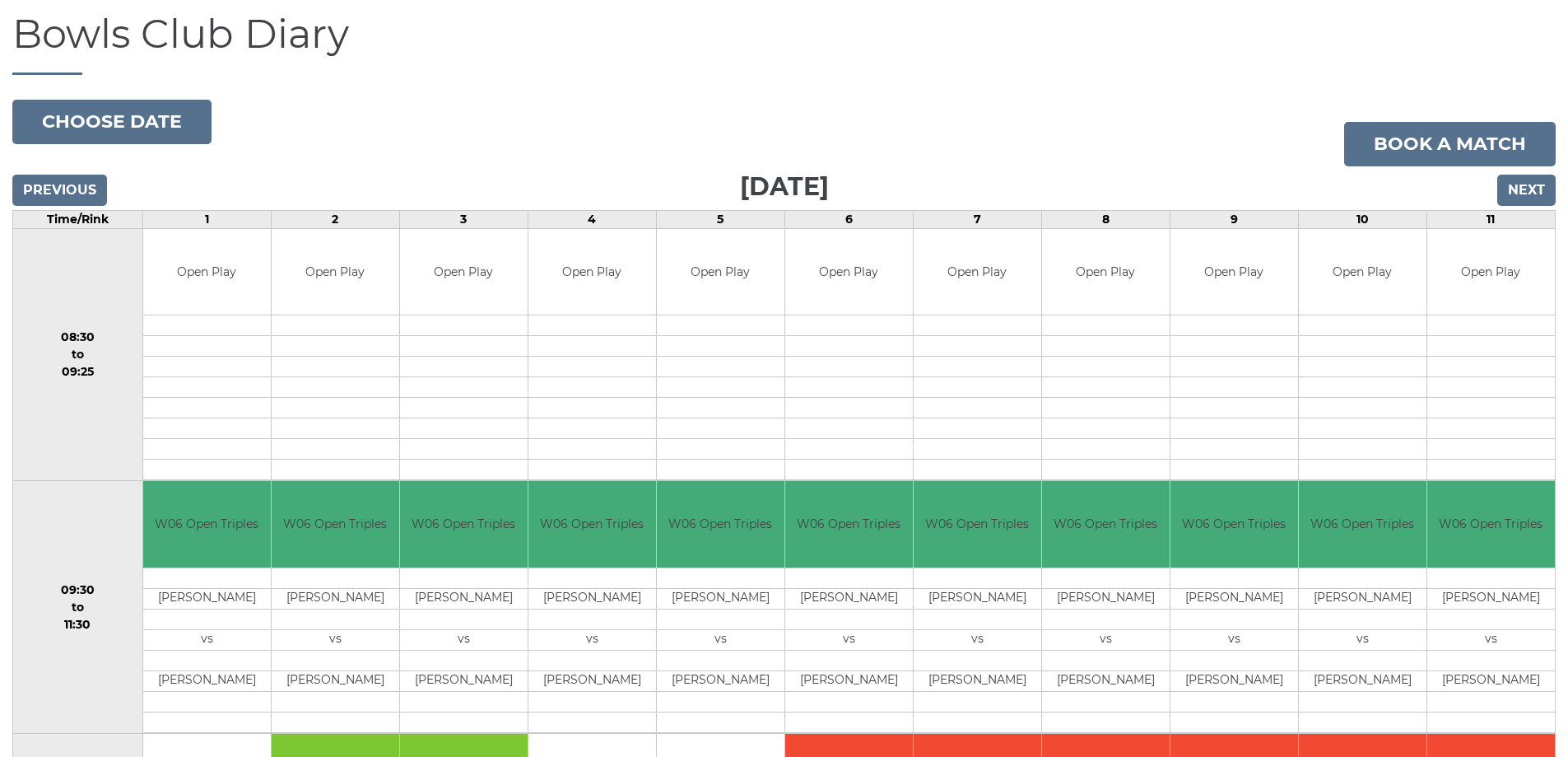
scroll to position [83, 0]
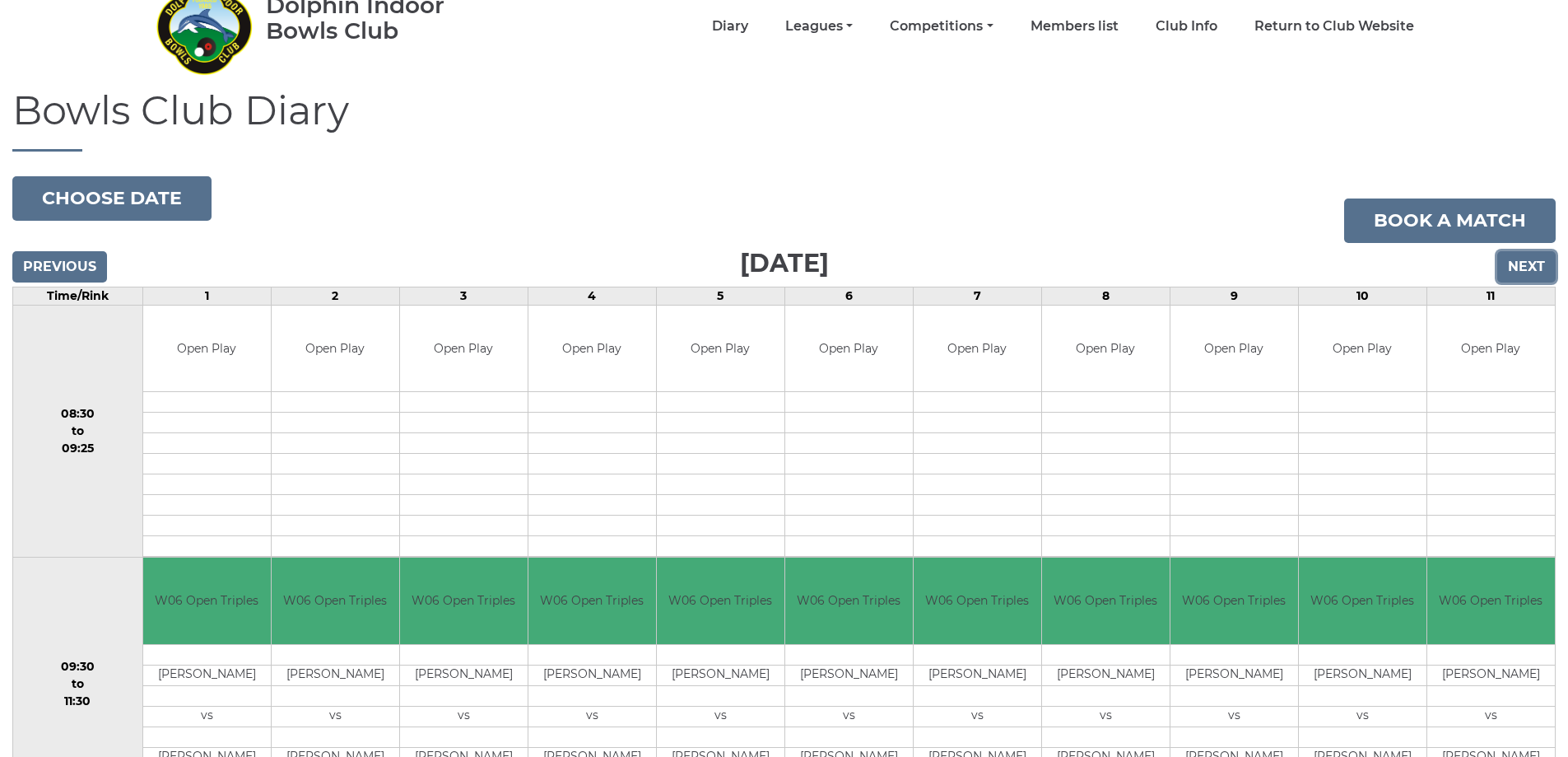
click at [1531, 264] on input "Next" at bounding box center [1526, 267] width 58 height 31
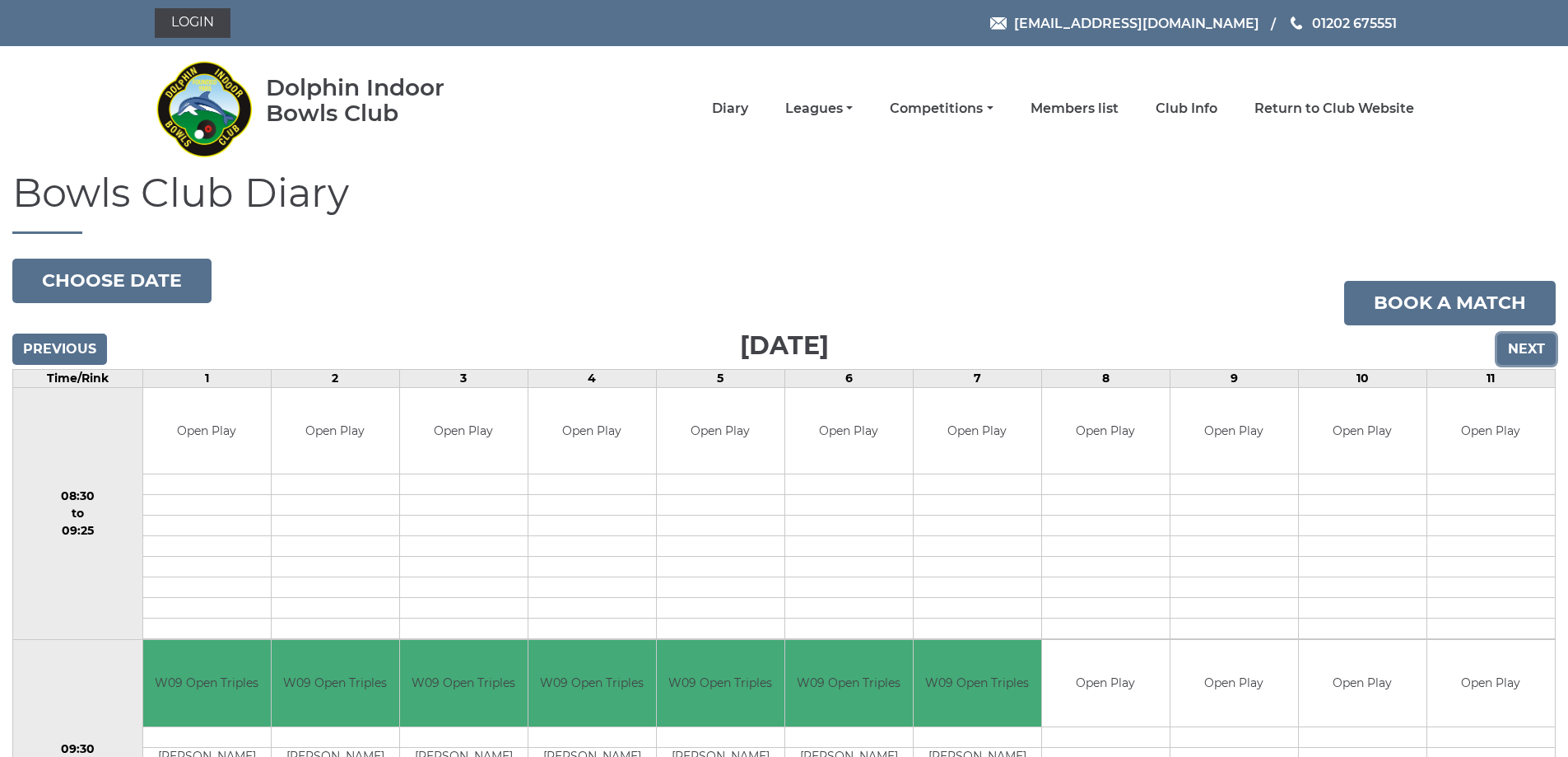
click at [1521, 350] on input "Next" at bounding box center [1526, 349] width 58 height 31
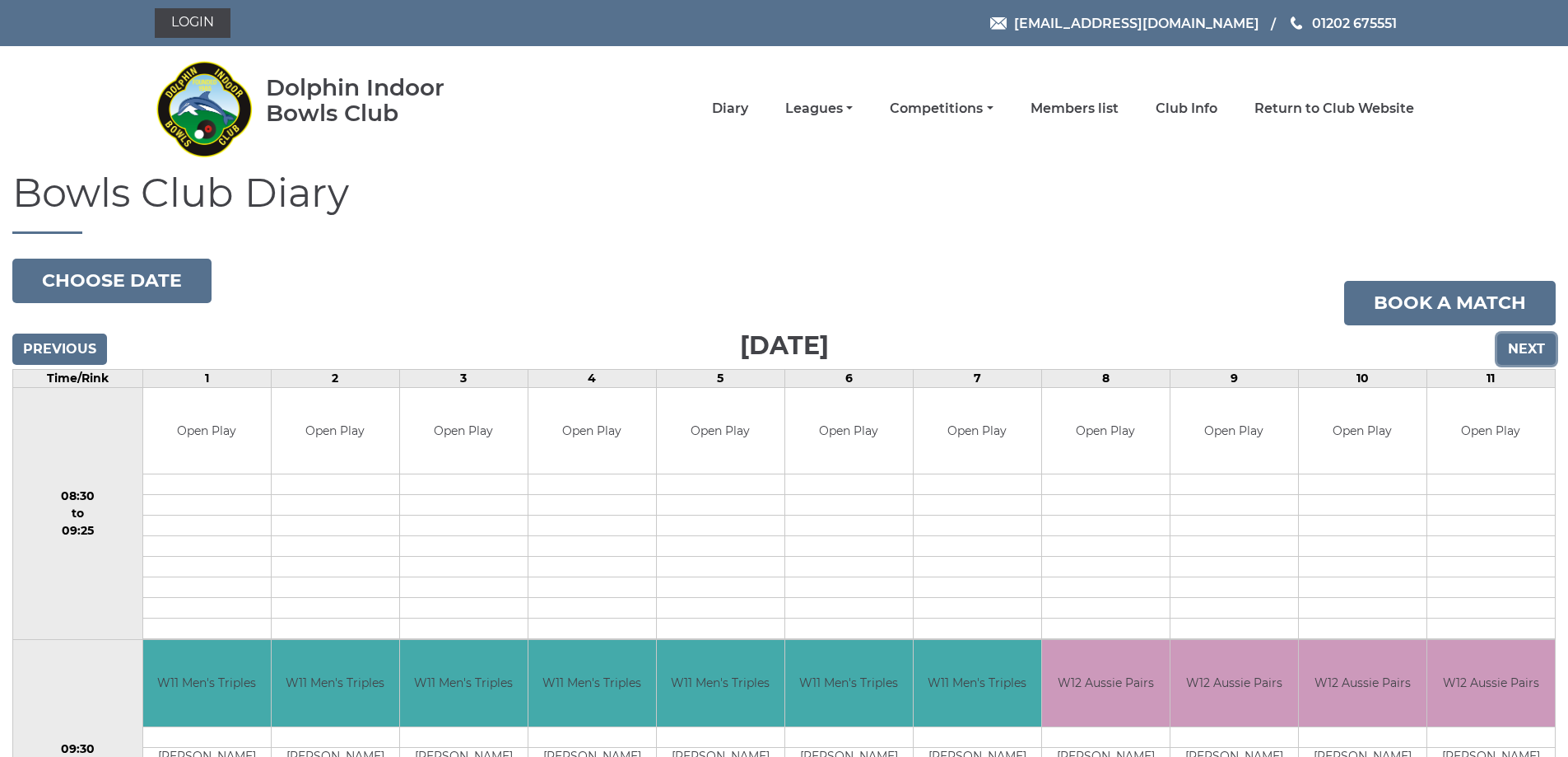
click at [1532, 348] on input "Next" at bounding box center [1526, 349] width 58 height 31
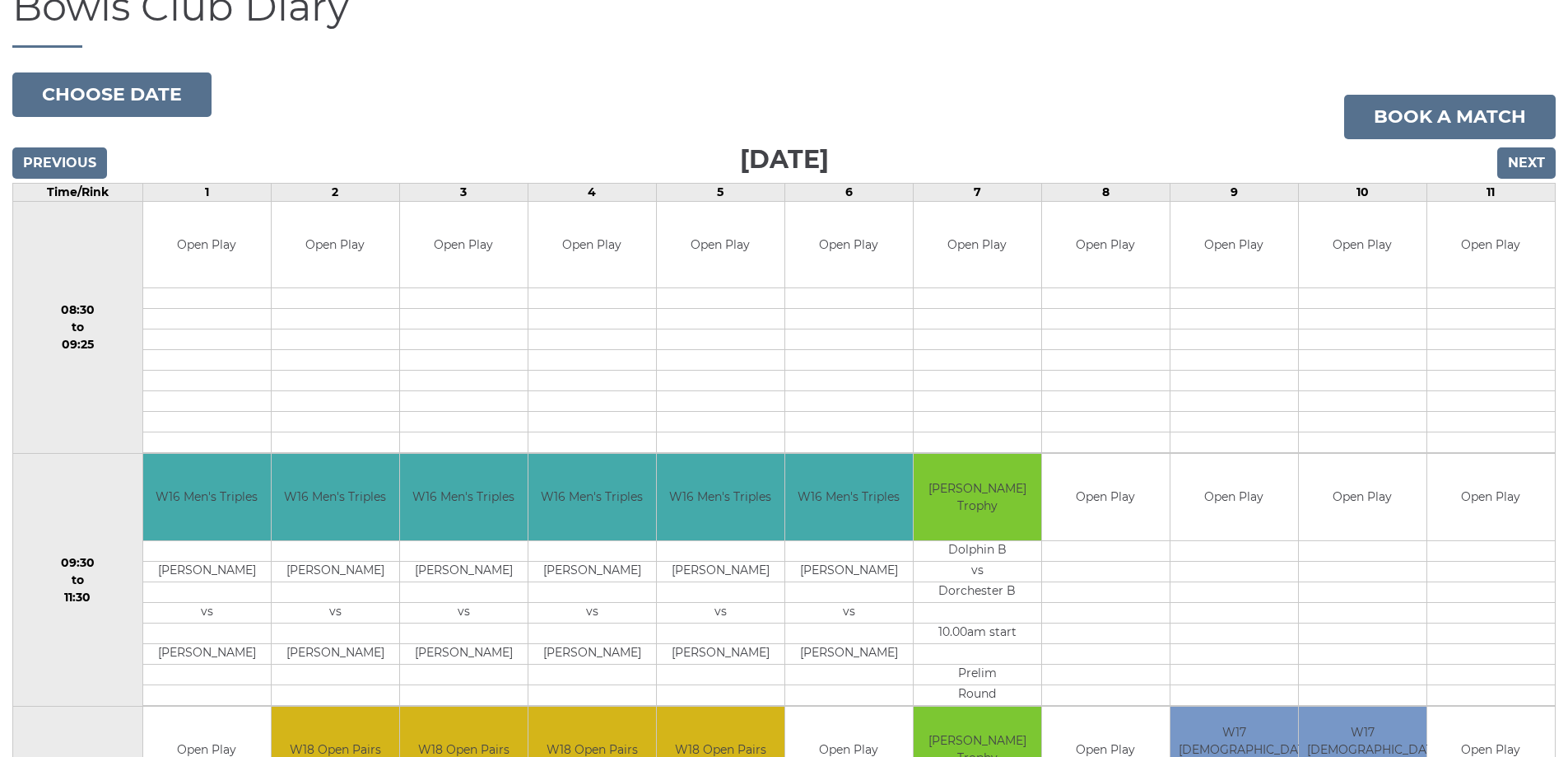
scroll to position [164, 0]
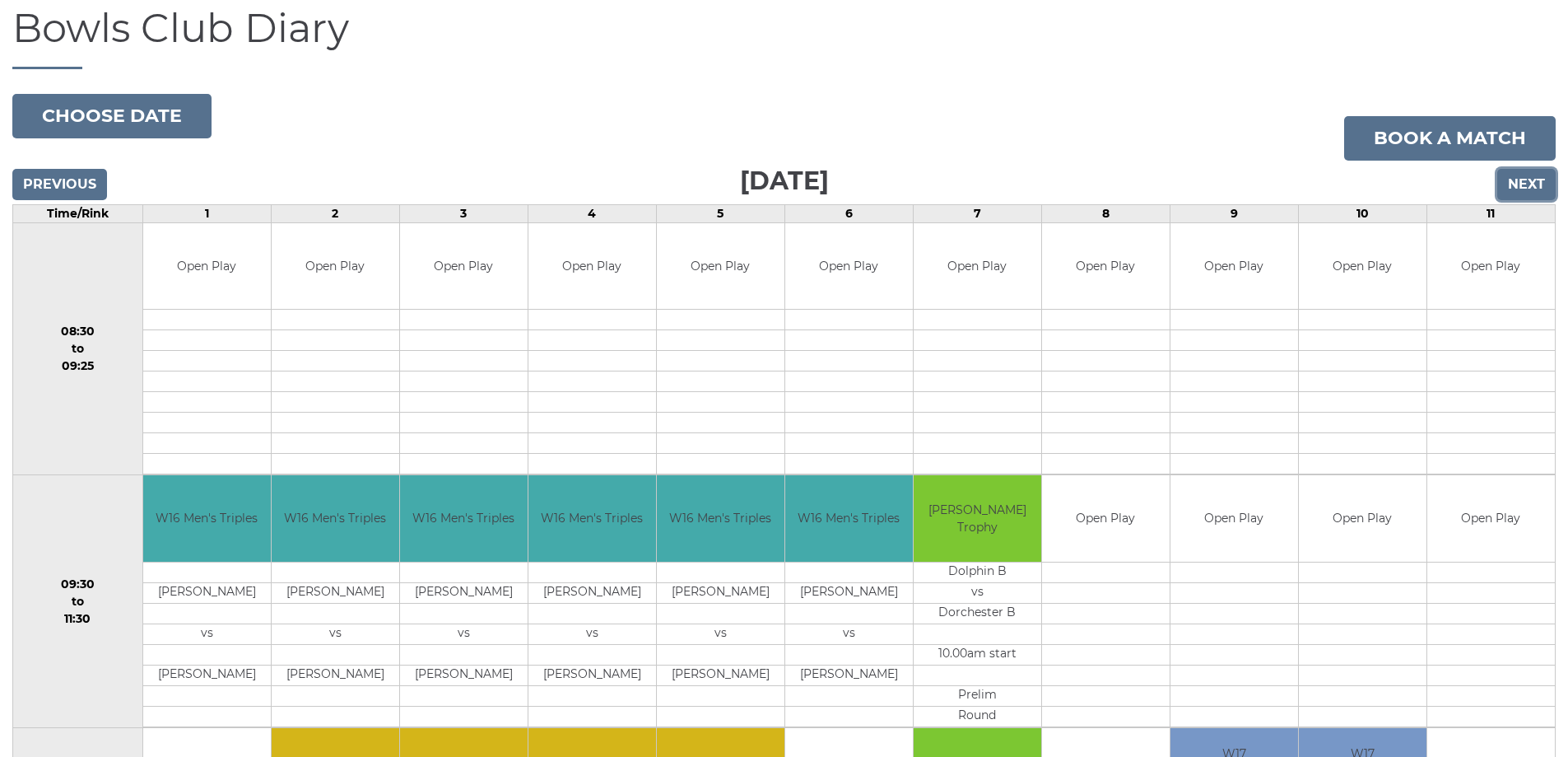
click at [1521, 179] on input "Next" at bounding box center [1526, 184] width 58 height 31
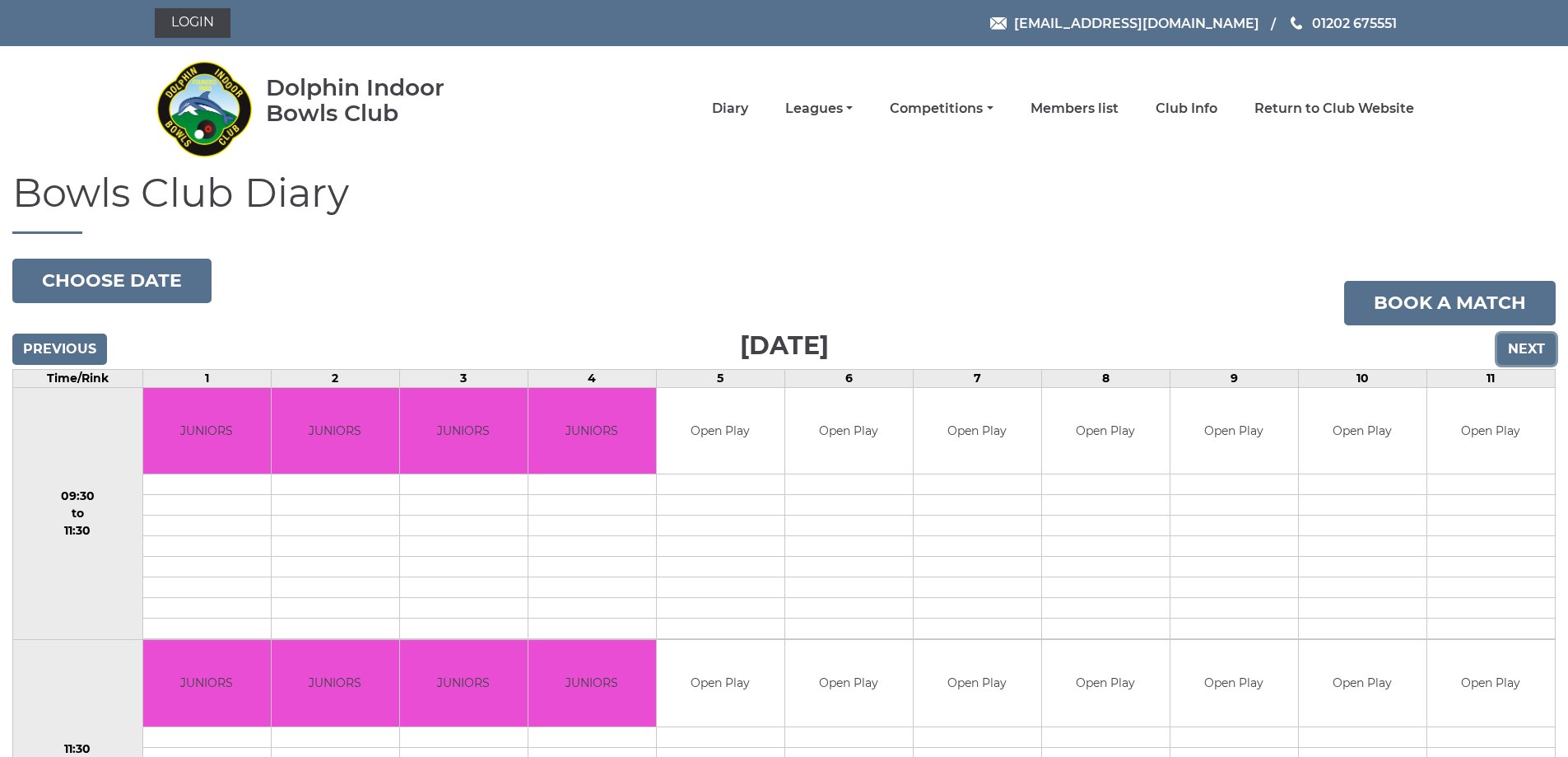
click at [1527, 342] on input "Next" at bounding box center [1526, 349] width 58 height 31
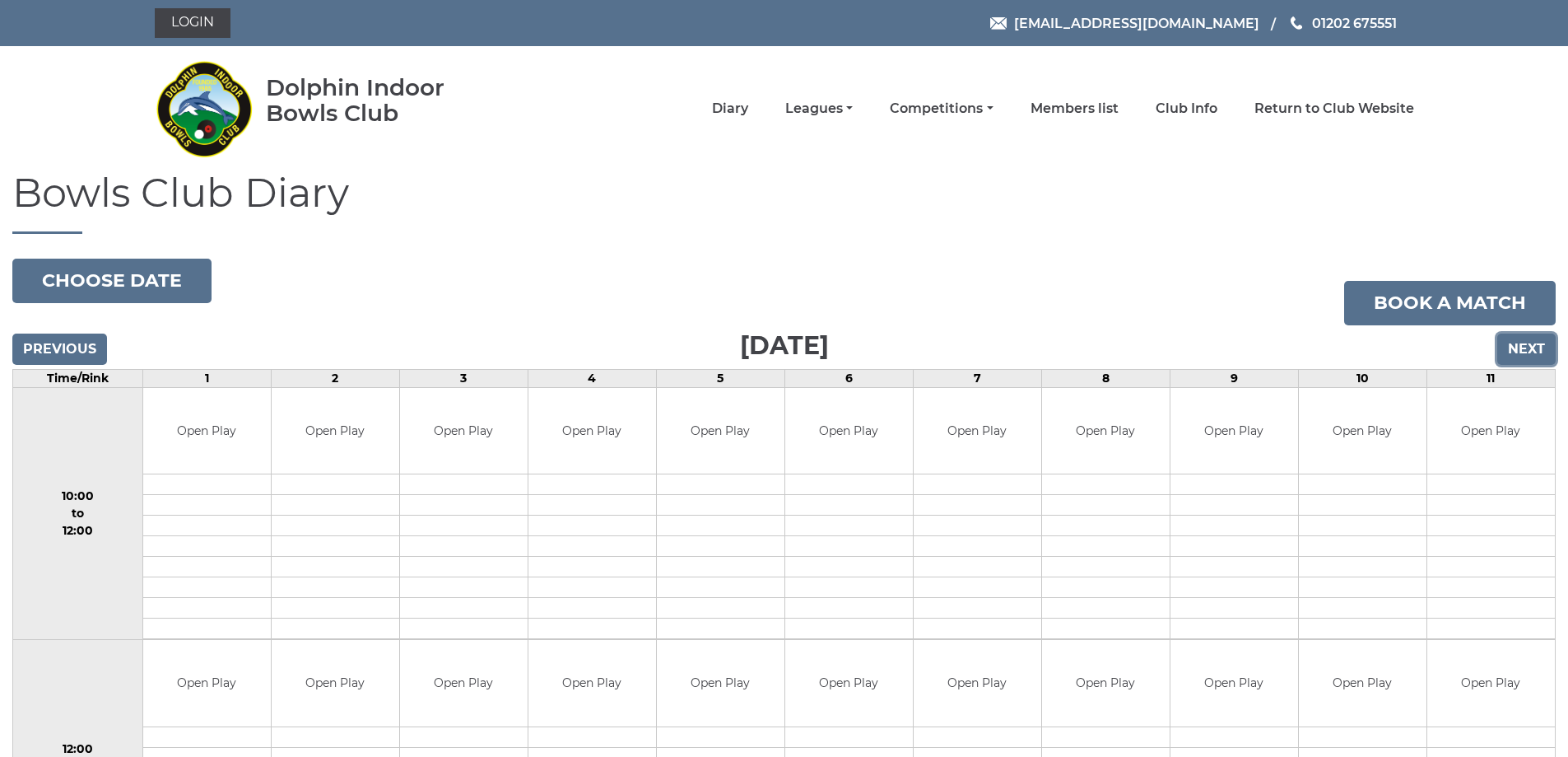
click at [1519, 350] on input "Next" at bounding box center [1526, 349] width 58 height 31
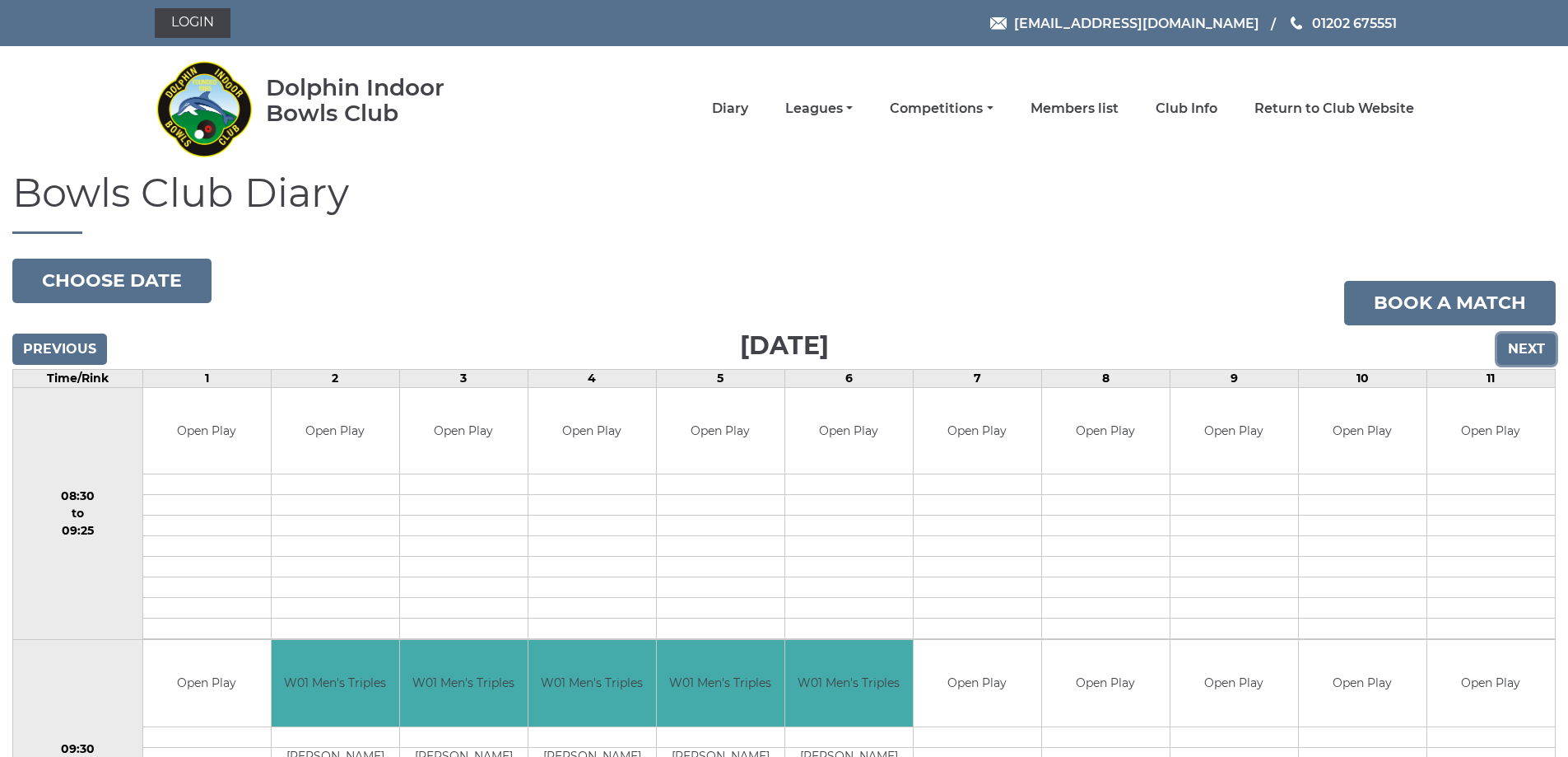
click at [1522, 347] on input "Next" at bounding box center [1526, 349] width 58 height 31
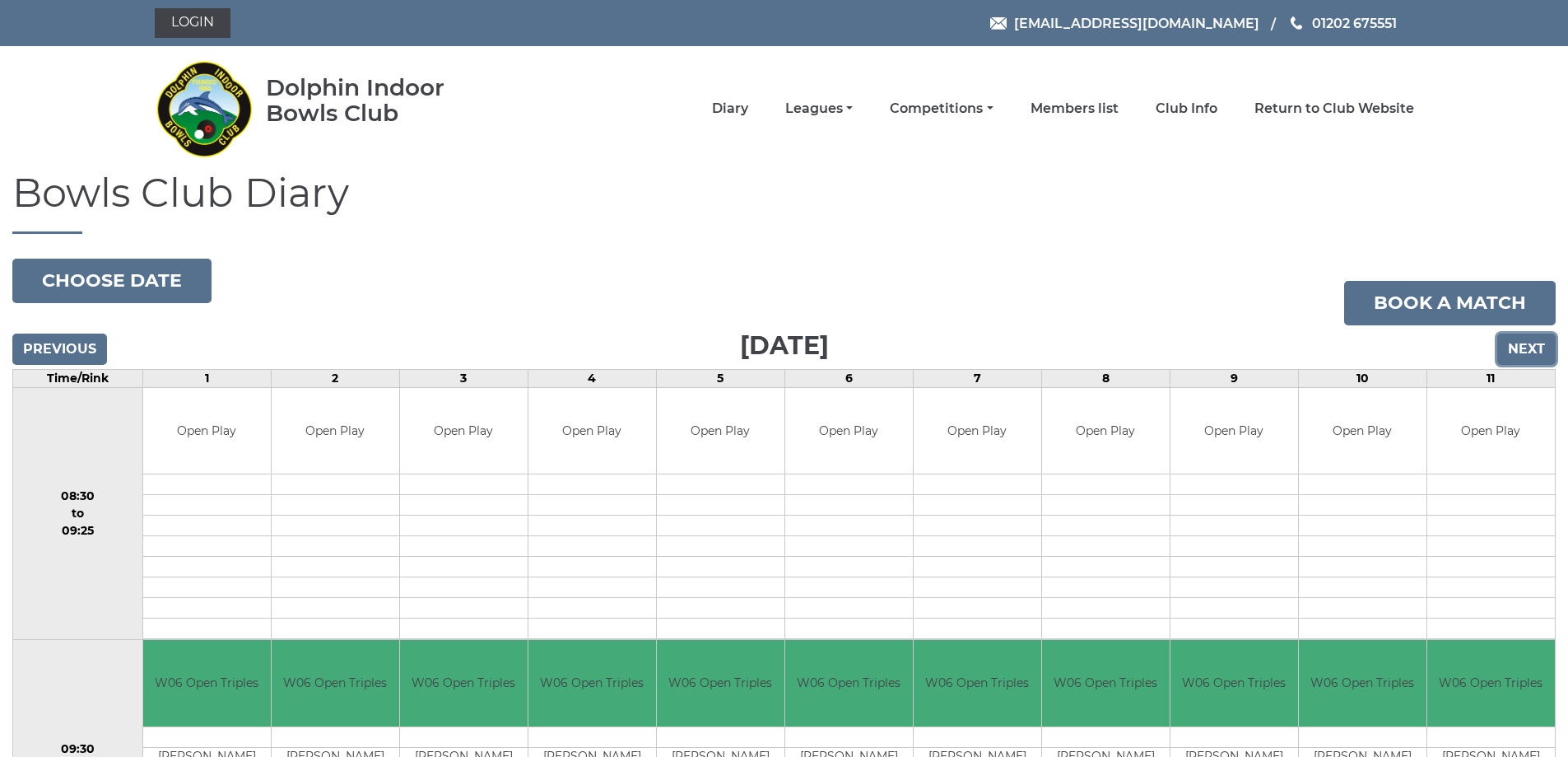
click at [1522, 349] on input "Next" at bounding box center [1526, 349] width 58 height 31
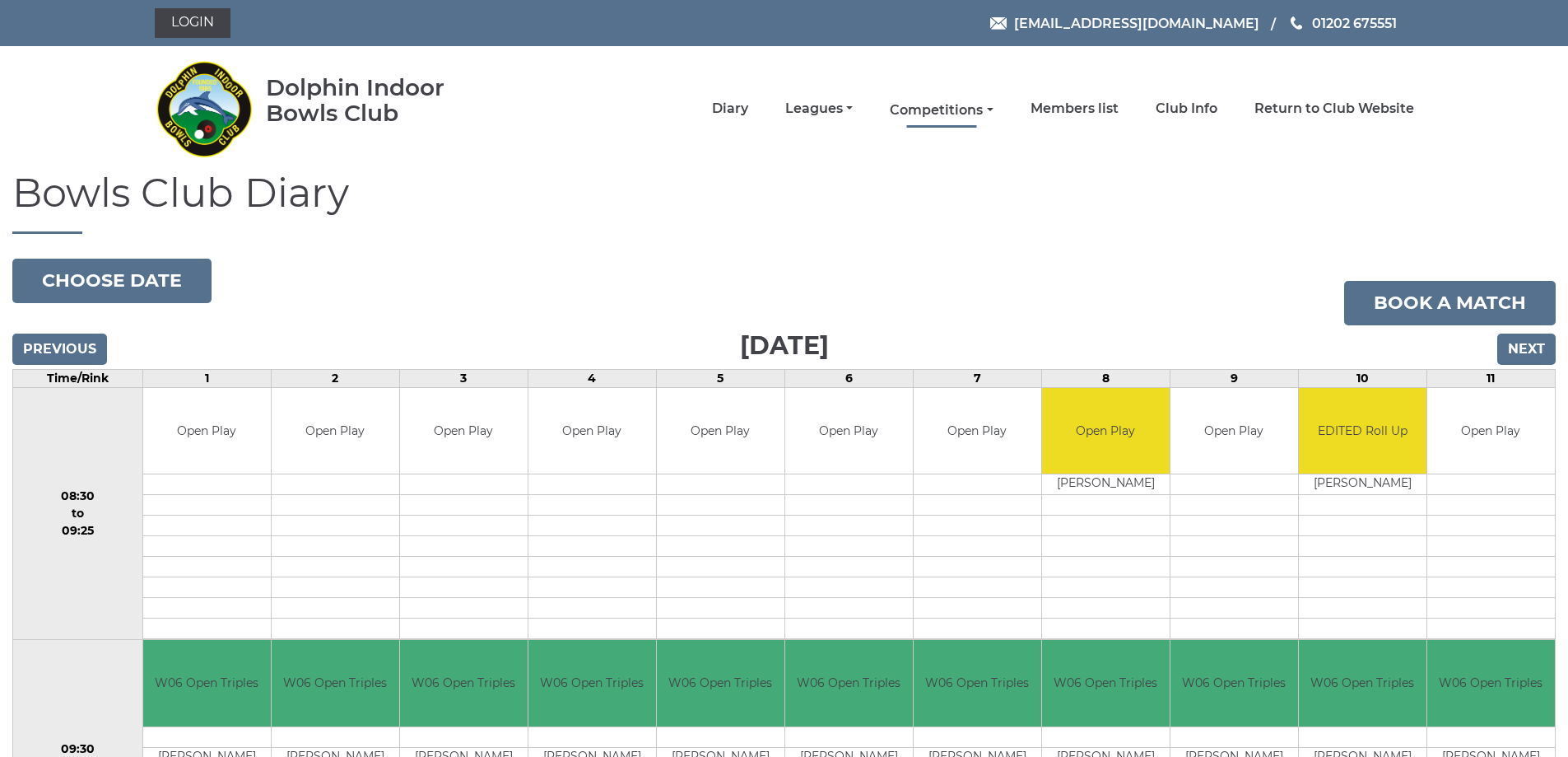
click at [966, 103] on link "Competitions" at bounding box center [941, 111] width 103 height 18
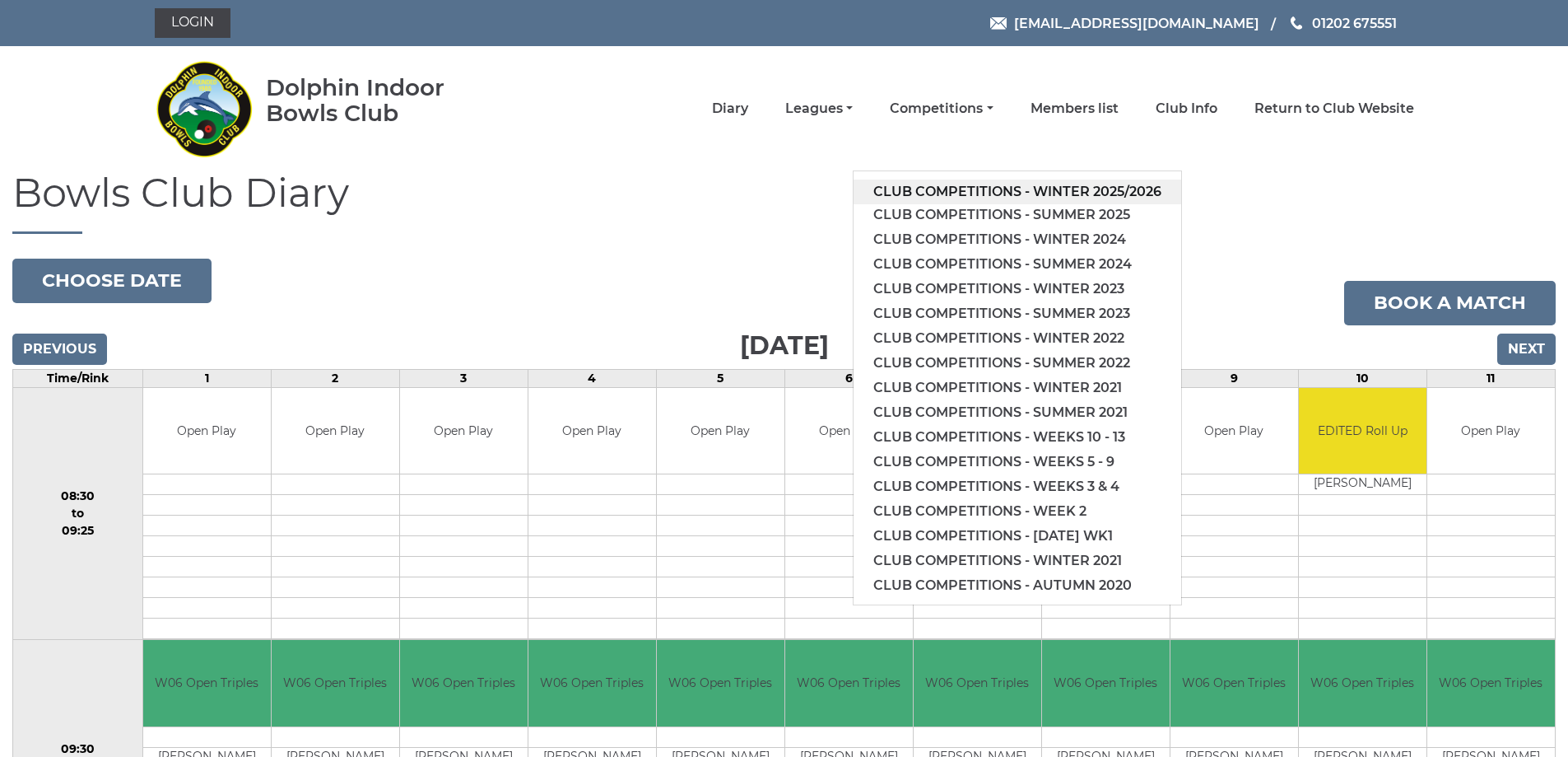
click at [1052, 191] on link "Club competitions - Winter 2025/2026" at bounding box center [1017, 192] width 328 height 25
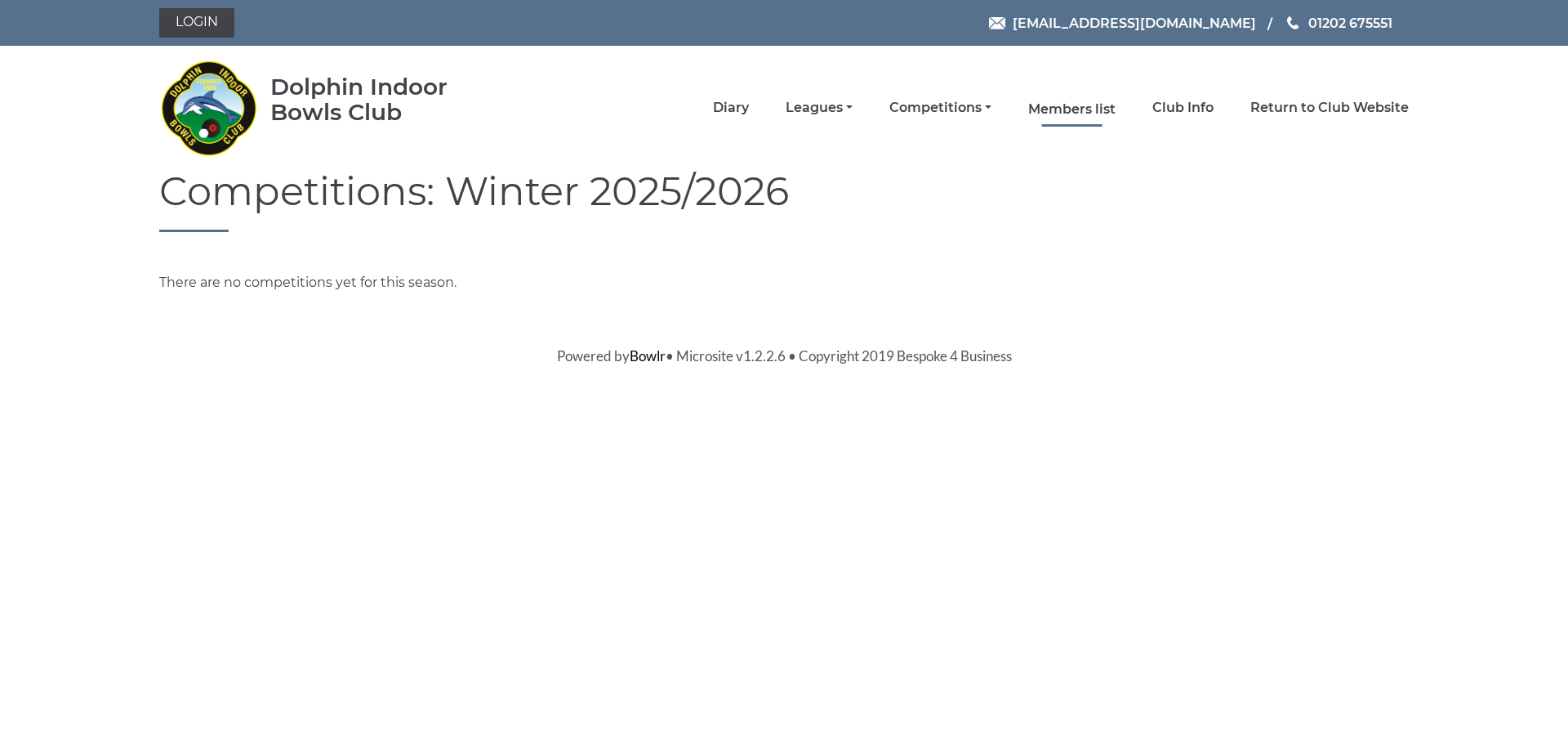
click at [1063, 106] on link "Members list" at bounding box center [1071, 110] width 87 height 18
